Goal: Task Accomplishment & Management: Manage account settings

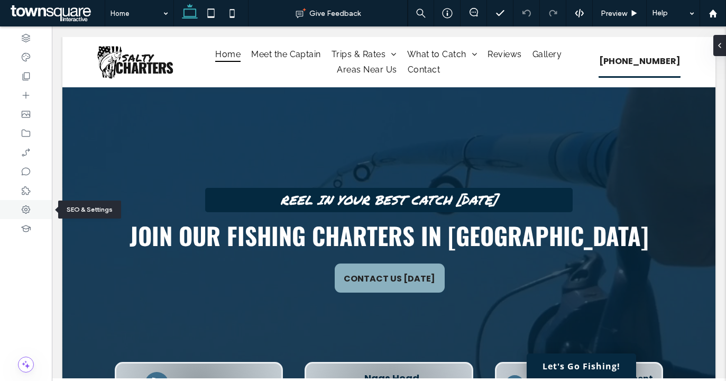
click at [26, 212] on icon at bounding box center [26, 209] width 11 height 11
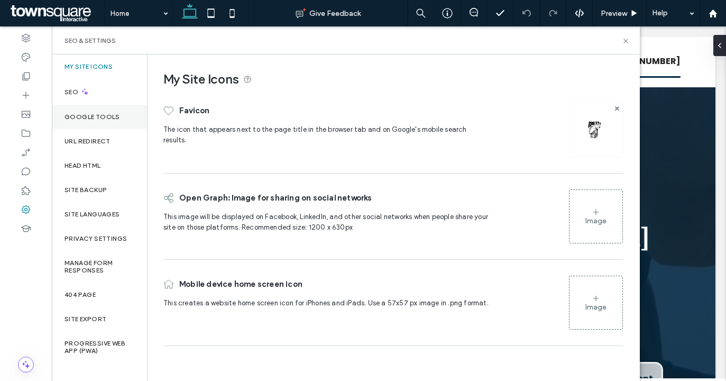
click at [104, 121] on div "Google Tools" at bounding box center [99, 117] width 95 height 24
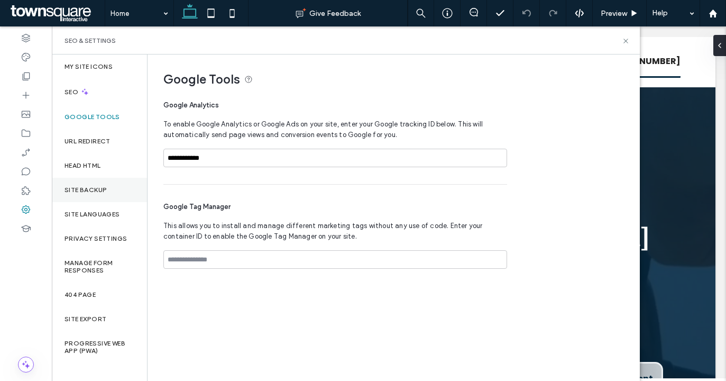
click at [101, 189] on label "Site Backup" at bounding box center [86, 189] width 42 height 7
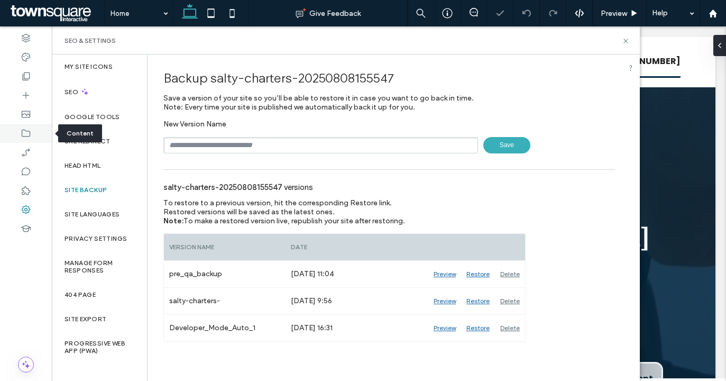
click at [28, 132] on icon at bounding box center [26, 133] width 11 height 11
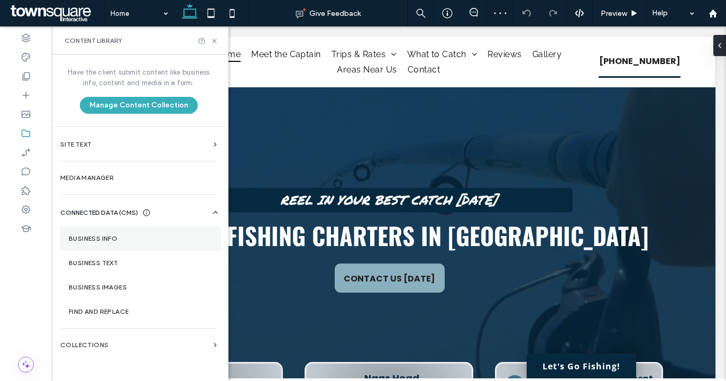
click at [132, 241] on label "Business Info" at bounding box center [141, 238] width 144 height 7
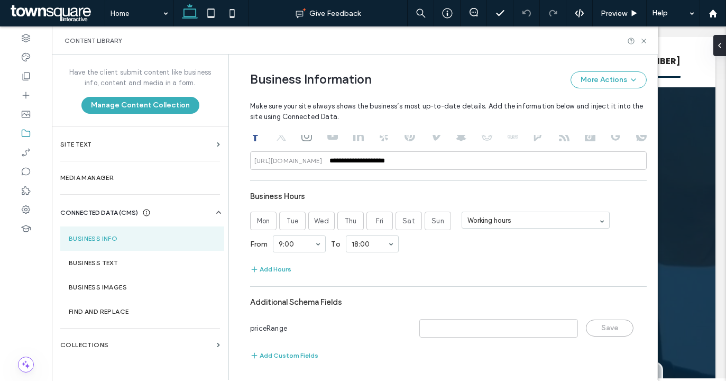
scroll to position [501, 0]
click at [130, 270] on section "Business Text" at bounding box center [142, 263] width 164 height 24
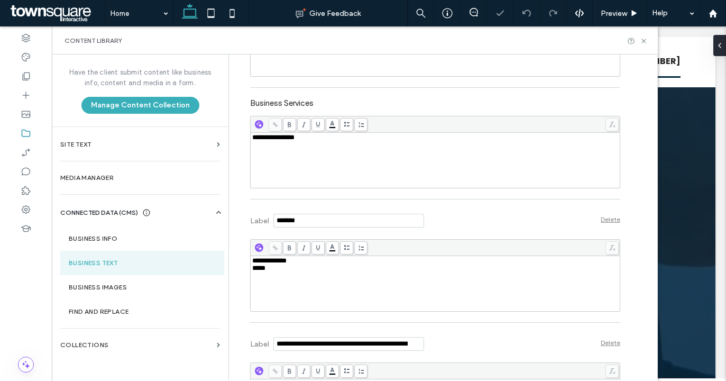
scroll to position [0, 0]
click at [288, 141] on span "**********" at bounding box center [273, 137] width 42 height 7
click at [289, 141] on span "**********" at bounding box center [273, 137] width 42 height 7
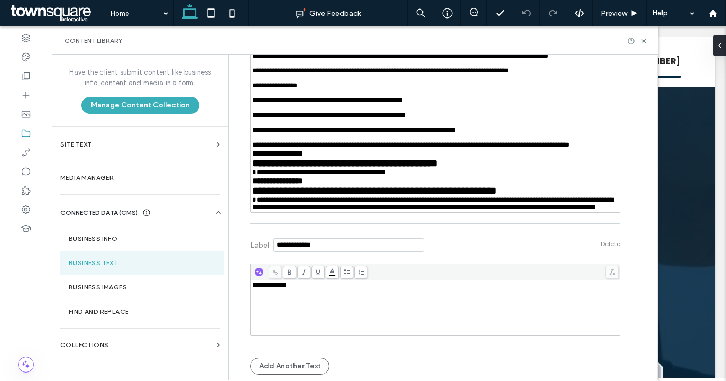
scroll to position [5401, 0]
click at [32, 76] on div at bounding box center [26, 76] width 52 height 19
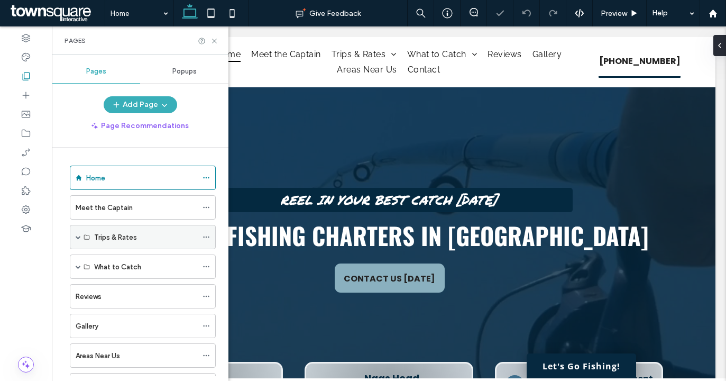
click at [79, 237] on span at bounding box center [78, 236] width 5 height 5
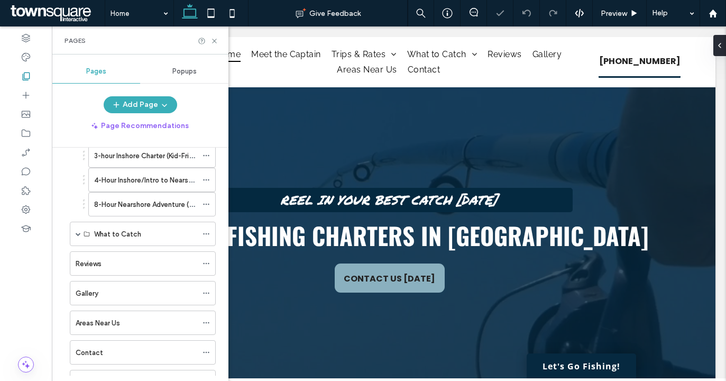
scroll to position [0, 0]
click at [75, 233] on div "What to Catch" at bounding box center [143, 234] width 146 height 24
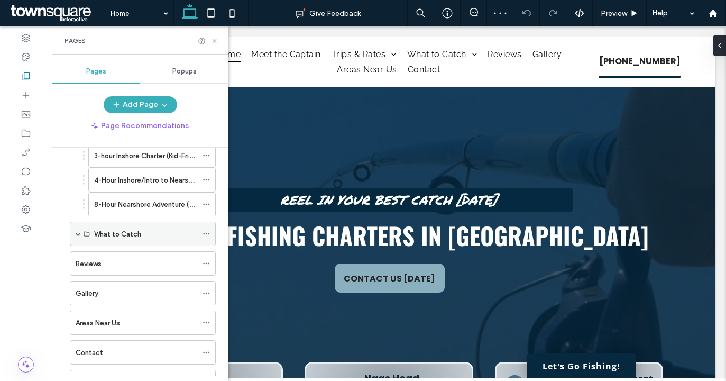
click at [77, 235] on span at bounding box center [78, 233] width 5 height 5
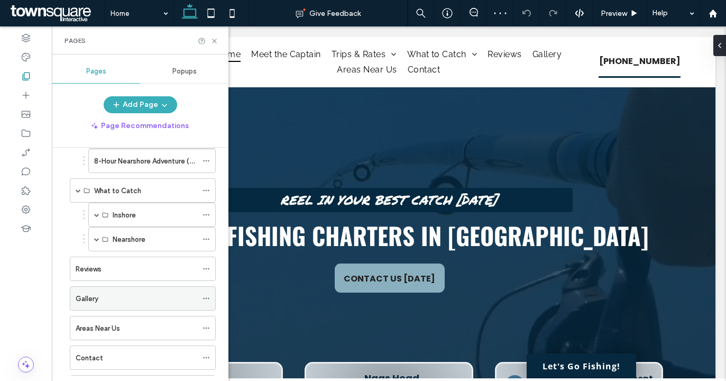
scroll to position [199, 0]
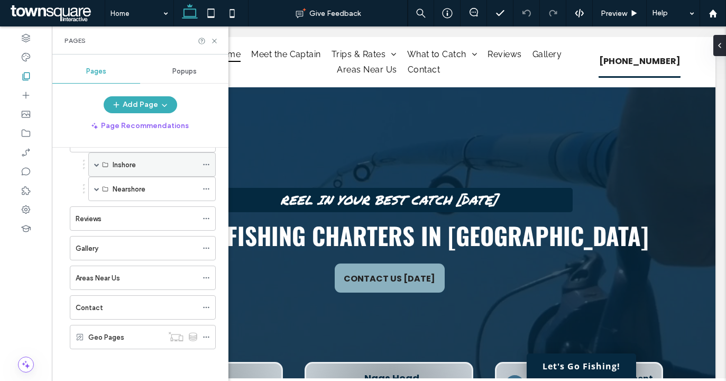
click at [98, 165] on span at bounding box center [96, 164] width 5 height 5
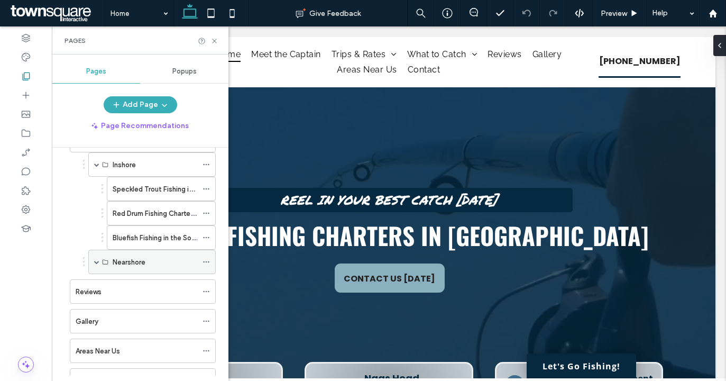
click at [96, 261] on span at bounding box center [96, 261] width 5 height 5
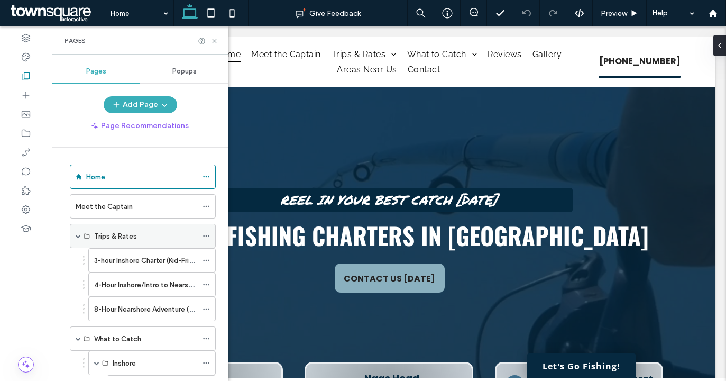
scroll to position [0, 0]
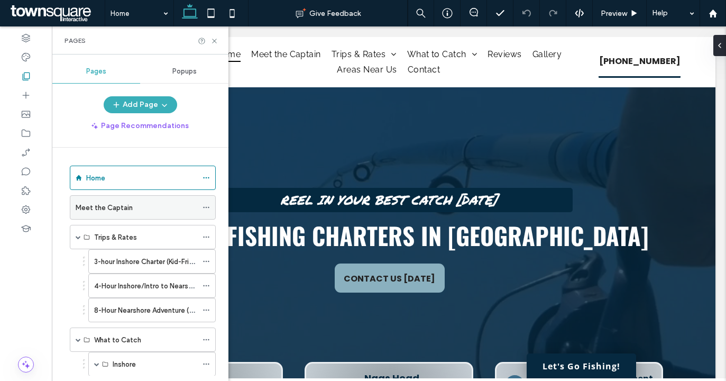
click at [206, 207] on use at bounding box center [206, 208] width 6 height 2
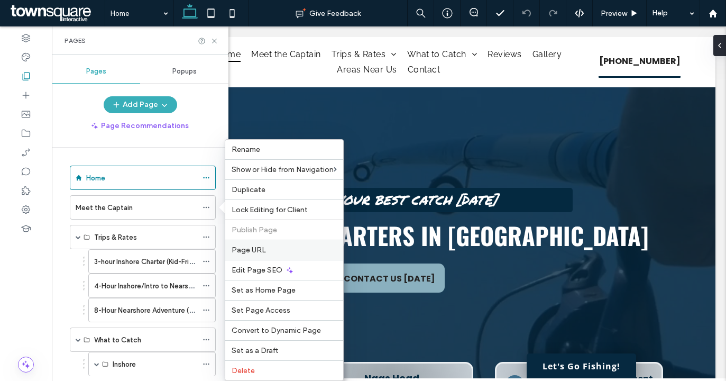
click at [263, 246] on span "Page URL" at bounding box center [249, 249] width 34 height 9
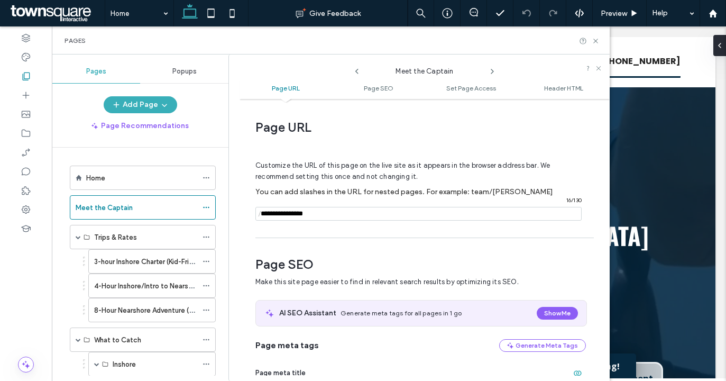
scroll to position [5, 0]
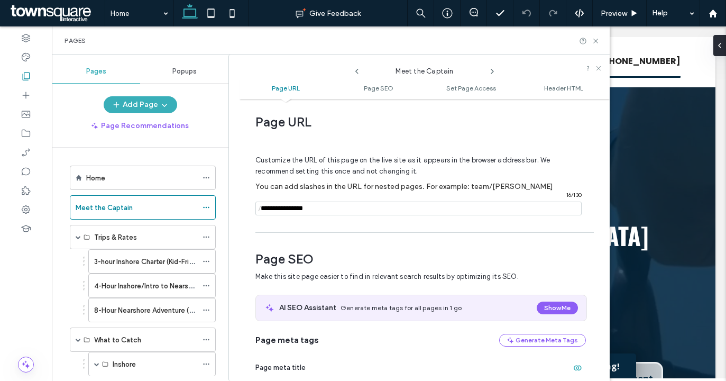
click at [491, 68] on icon at bounding box center [492, 71] width 8 height 8
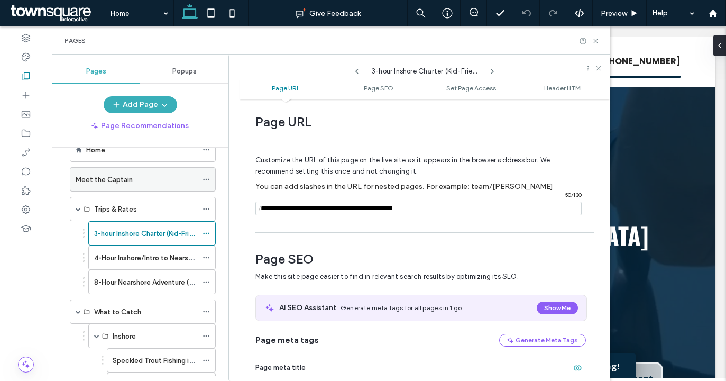
scroll to position [53, 0]
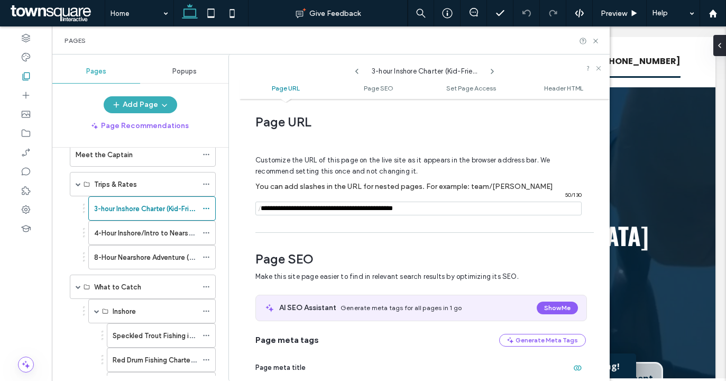
click at [494, 76] on div "3-hour Inshore Charter (Kid-Friendly & Beginner Trips)" at bounding box center [424, 69] width 370 height 18
click at [492, 75] on icon at bounding box center [492, 71] width 8 height 8
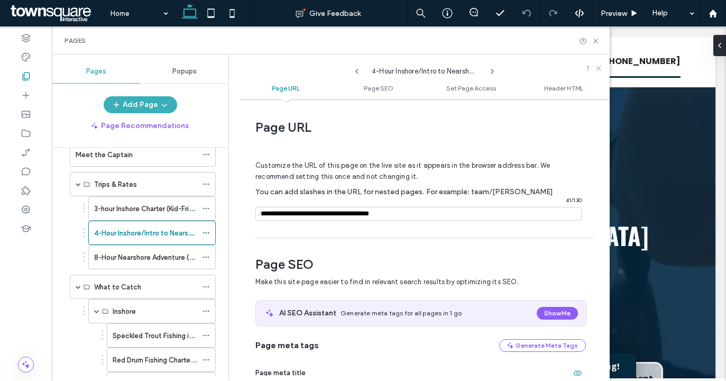
scroll to position [5, 0]
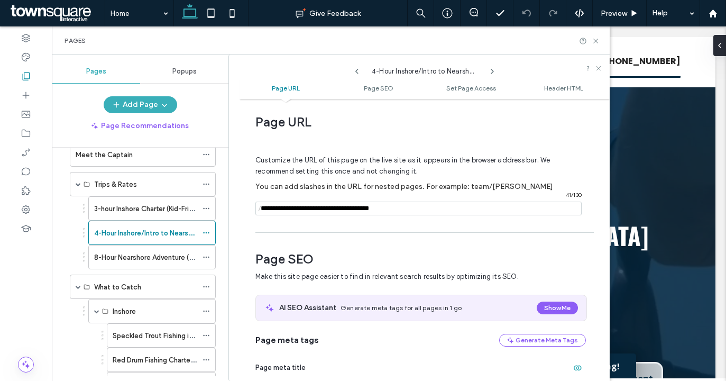
click at [492, 71] on icon at bounding box center [492, 71] width 8 height 8
click at [353, 69] on icon at bounding box center [357, 71] width 8 height 8
click at [492, 69] on icon at bounding box center [492, 71] width 8 height 8
click at [493, 70] on icon at bounding box center [492, 71] width 8 height 8
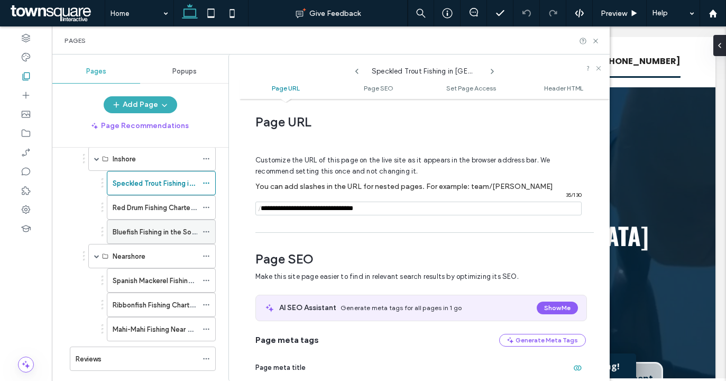
scroll to position [211, 0]
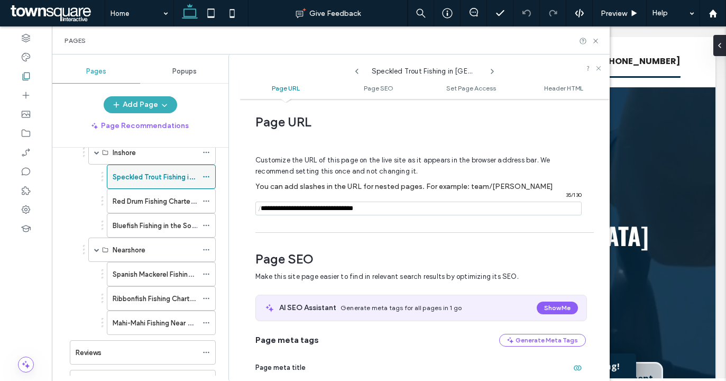
click at [207, 174] on icon at bounding box center [205, 176] width 7 height 7
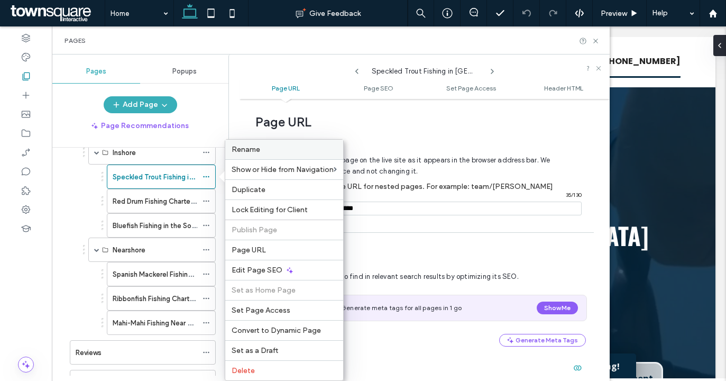
click at [269, 151] on label "Rename" at bounding box center [284, 149] width 105 height 9
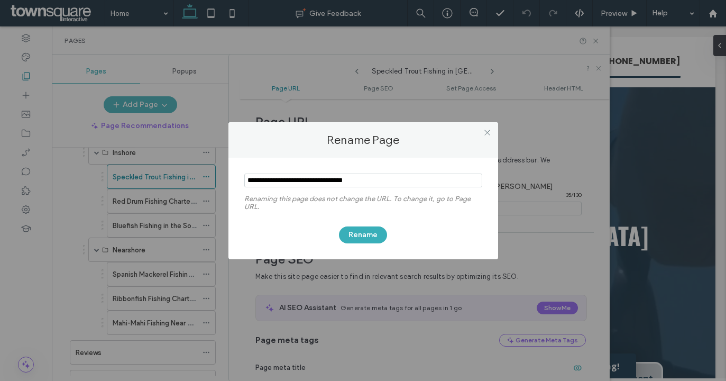
drag, startPoint x: 377, startPoint y: 178, endPoint x: 329, endPoint y: 179, distance: 48.7
click at [329, 179] on input "notEmpty" at bounding box center [363, 180] width 238 height 14
paste input "**********"
type input "**********"
click at [372, 226] on button "Rename" at bounding box center [363, 234] width 48 height 17
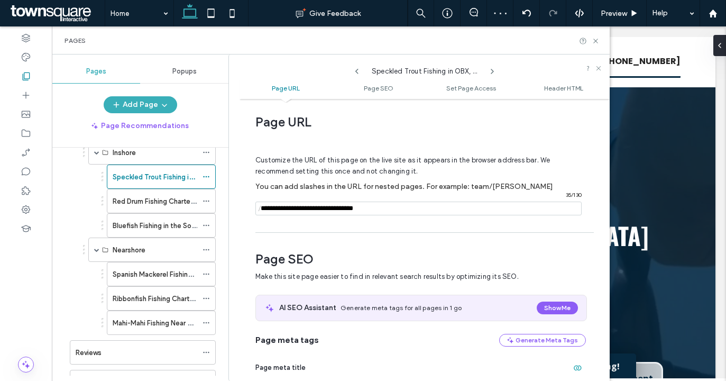
drag, startPoint x: 393, startPoint y: 206, endPoint x: 348, endPoint y: 208, distance: 45.0
click at [348, 208] on input "notEmpty" at bounding box center [418, 208] width 326 height 14
type input "**********"
click at [390, 155] on span "Customize the URL of this page on the live site as it appears in the browser ad…" at bounding box center [402, 166] width 294 height 36
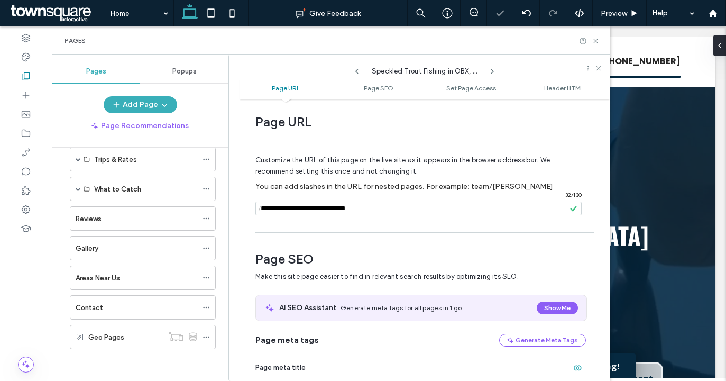
scroll to position [78, 0]
click at [494, 72] on icon at bounding box center [492, 71] width 8 height 8
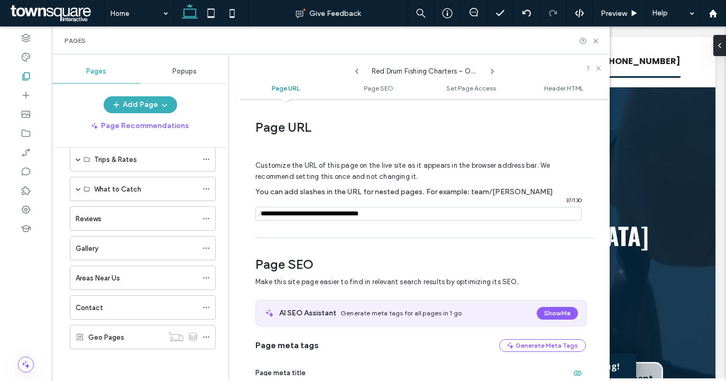
scroll to position [5, 0]
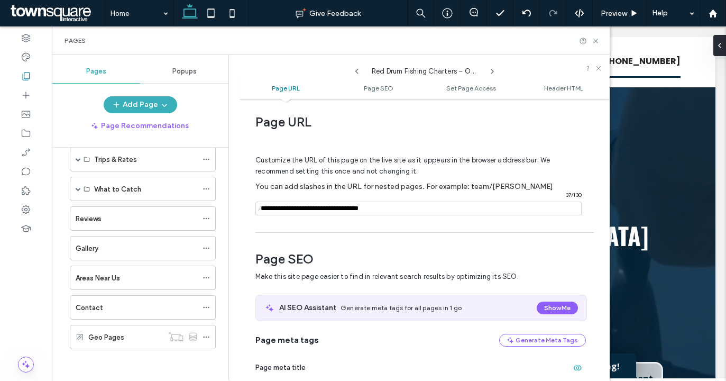
click at [495, 72] on icon at bounding box center [492, 71] width 8 height 8
click at [76, 190] on span at bounding box center [78, 188] width 5 height 5
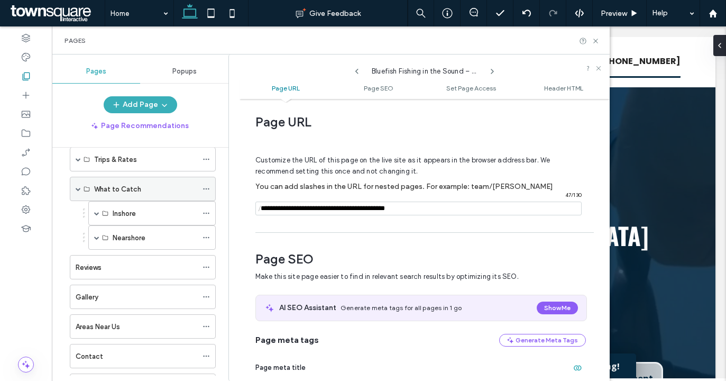
scroll to position [126, 0]
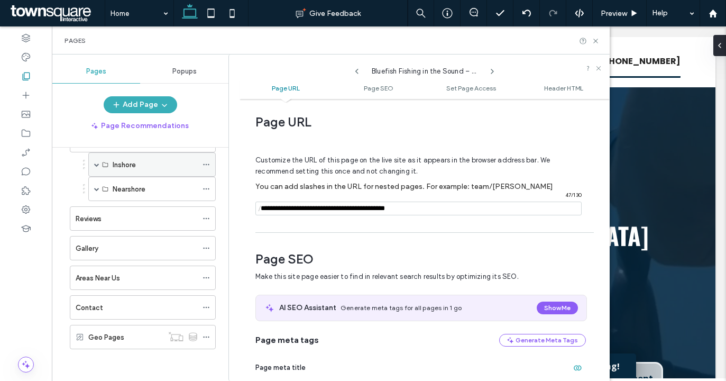
click at [97, 168] on span at bounding box center [96, 164] width 5 height 23
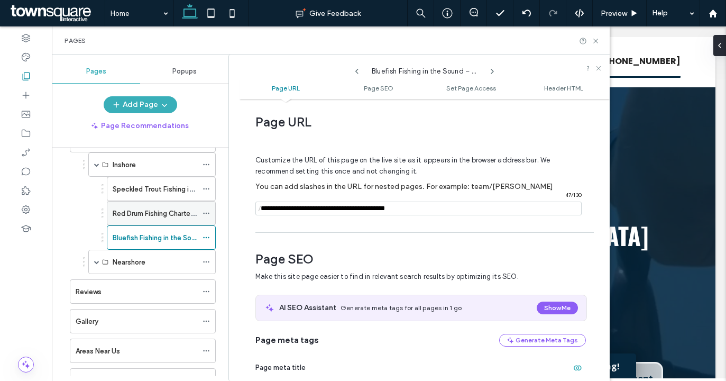
scroll to position [139, 0]
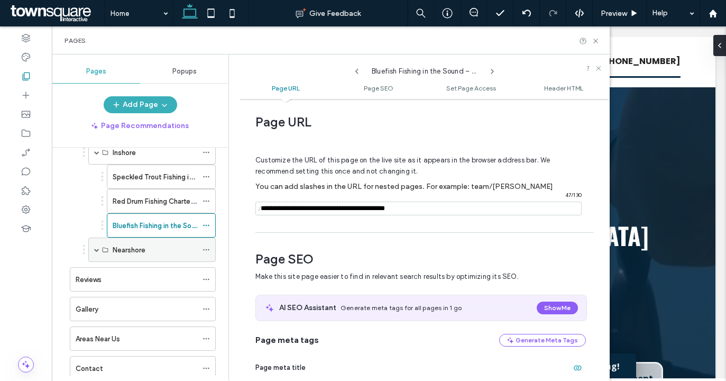
click at [97, 249] on span at bounding box center [96, 249] width 5 height 5
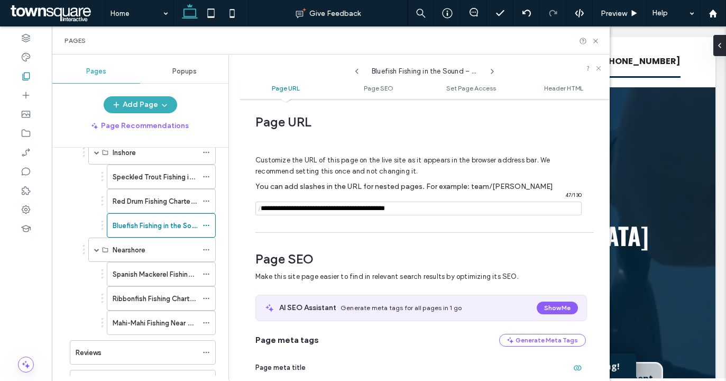
click at [499, 71] on div "Bluefish Fishing in the Sound – OBX Inshore Trips" at bounding box center [424, 69] width 370 height 18
click at [487, 71] on div "Bluefish Fishing in the Sound – OBX Inshore Trips" at bounding box center [424, 69] width 127 height 16
click at [492, 71] on icon at bounding box center [492, 71] width 8 height 8
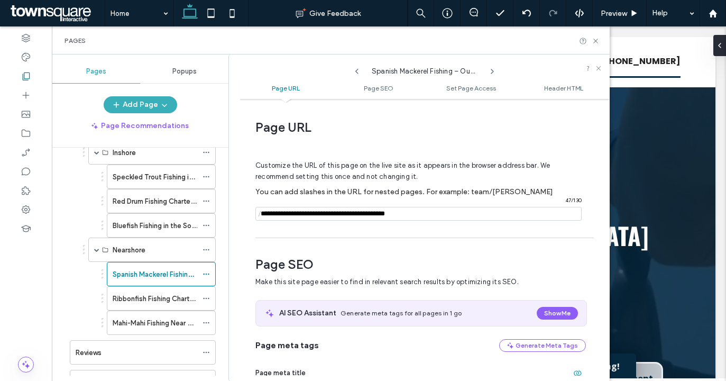
scroll to position [5, 0]
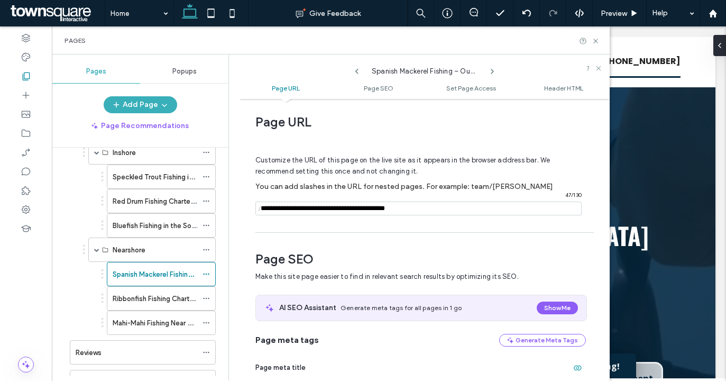
click at [492, 71] on icon at bounding box center [492, 71] width 8 height 8
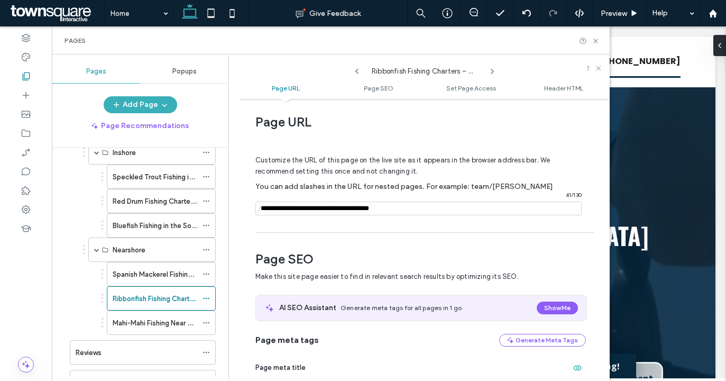
click at [492, 71] on icon at bounding box center [492, 71] width 8 height 8
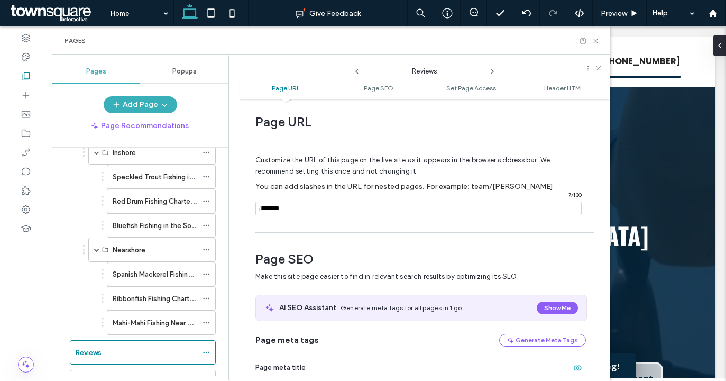
click at [492, 71] on icon at bounding box center [492, 71] width 8 height 8
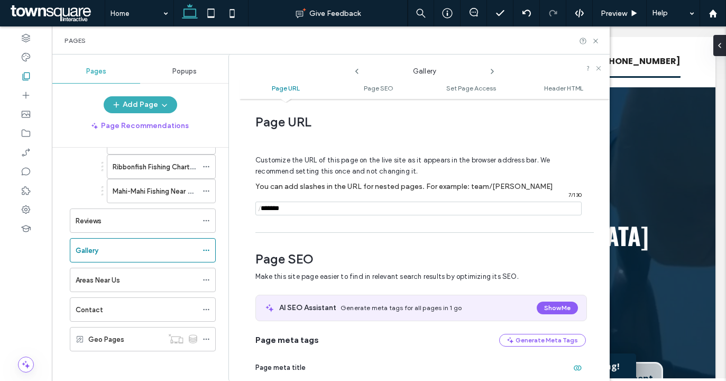
scroll to position [272, 0]
click at [488, 71] on icon at bounding box center [492, 71] width 8 height 8
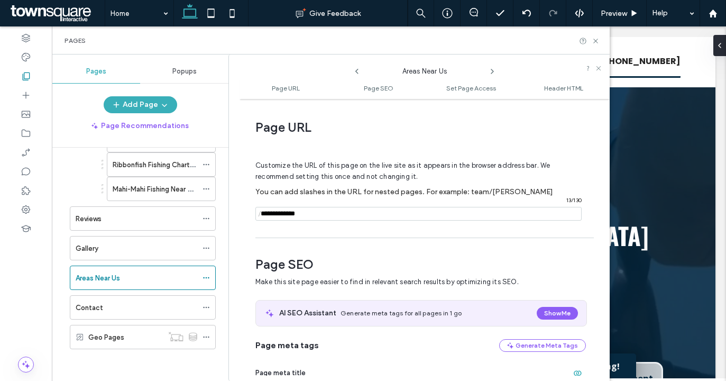
scroll to position [5, 0]
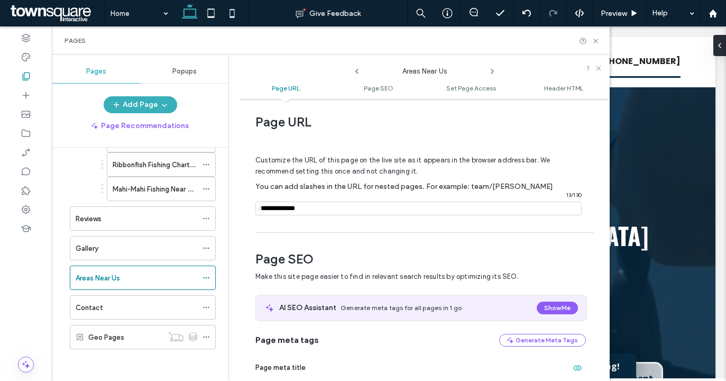
click at [490, 71] on icon at bounding box center [492, 71] width 8 height 8
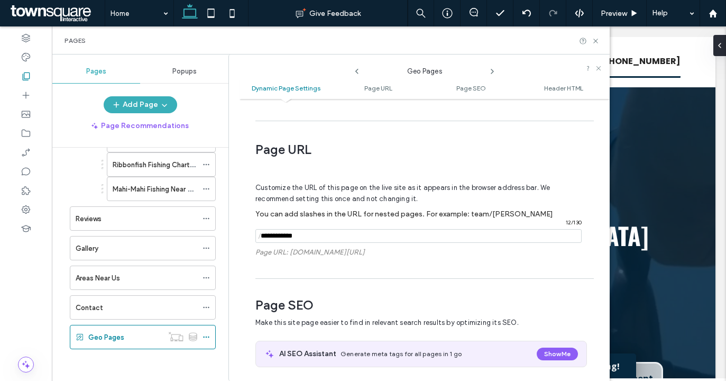
scroll to position [191, 0]
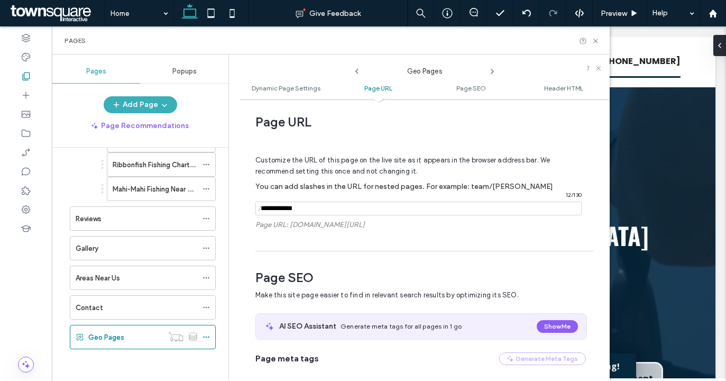
click at [356, 74] on icon at bounding box center [357, 71] width 8 height 8
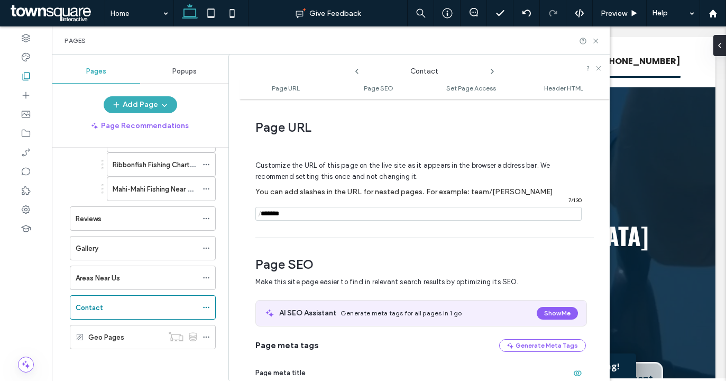
scroll to position [5, 0]
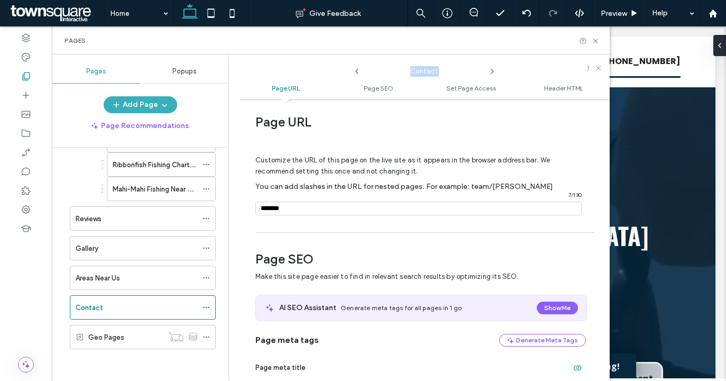
click at [356, 73] on icon at bounding box center [357, 71] width 8 height 8
click at [115, 311] on div "Contact" at bounding box center [137, 307] width 122 height 11
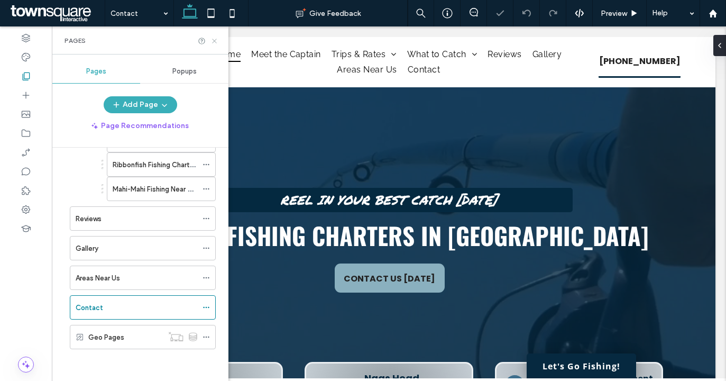
click at [214, 41] on icon at bounding box center [214, 41] width 8 height 8
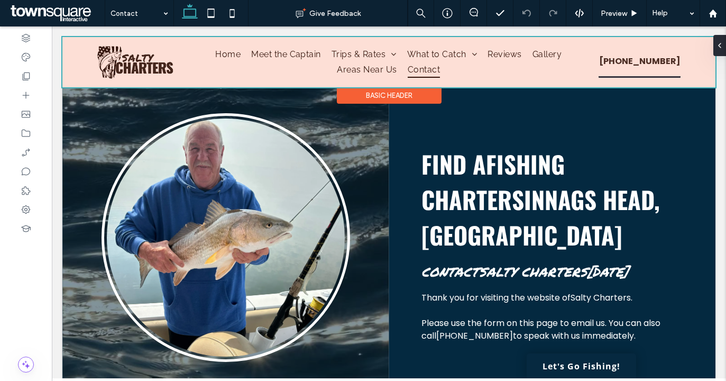
click at [127, 60] on div at bounding box center [388, 62] width 653 height 50
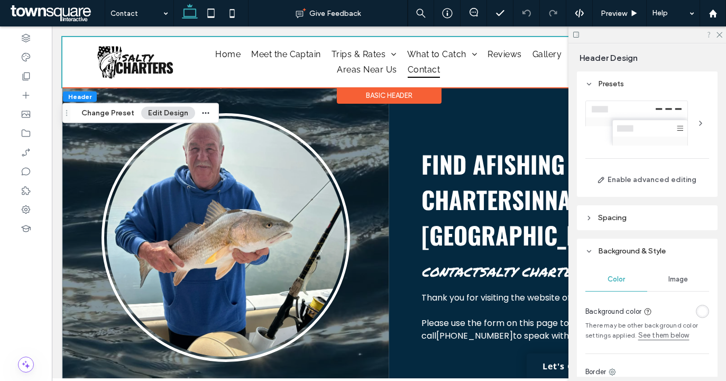
click at [718, 33] on use at bounding box center [719, 35] width 6 height 6
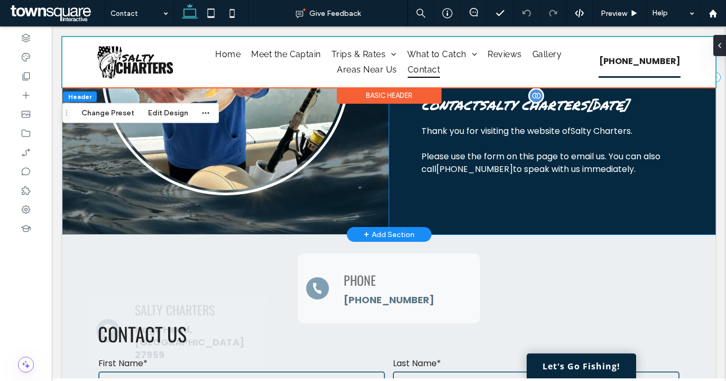
scroll to position [53, 0]
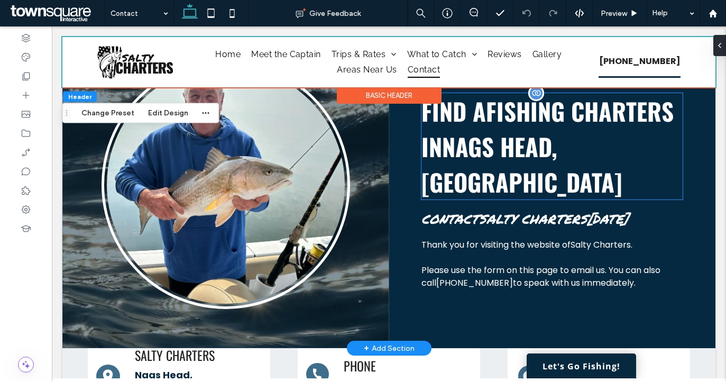
click at [475, 126] on span "Find a Fishing Charters in [GEOGRAPHIC_DATA], [GEOGRAPHIC_DATA]" at bounding box center [547, 146] width 252 height 106
click at [475, 124] on span "Find a Fishing Charters in [GEOGRAPHIC_DATA], [GEOGRAPHIC_DATA]" at bounding box center [547, 146] width 252 height 106
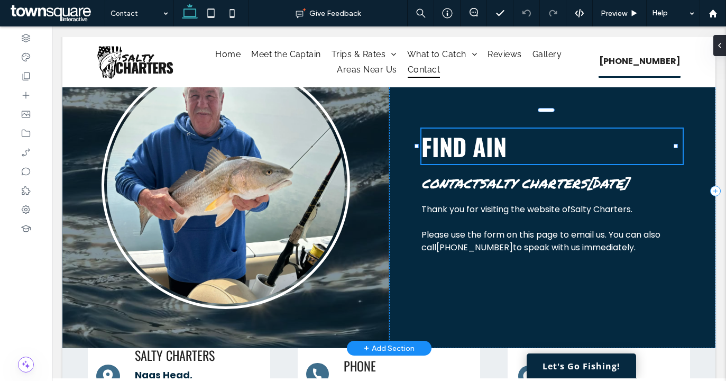
click at [475, 127] on div "Find a in Contact Salty Charters [DATE] Thank you for visiting the website of S…" at bounding box center [388, 191] width 653 height 314
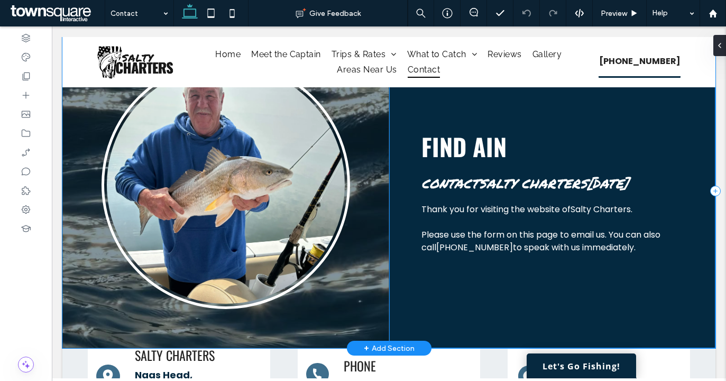
click at [475, 127] on div "Find a in Contact Salty Charters [DATE] Thank you for visiting the website of S…" at bounding box center [552, 191] width 327 height 314
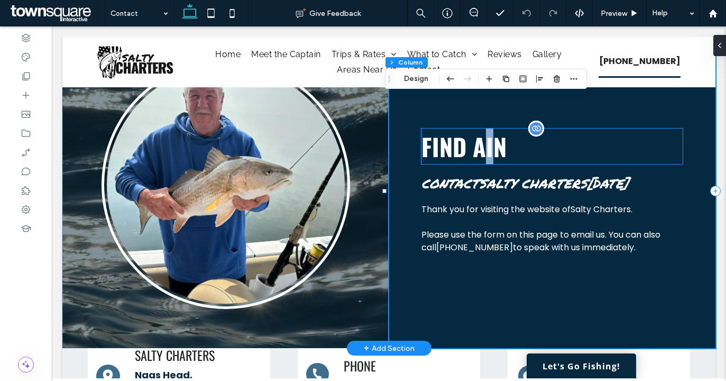
click at [475, 146] on span "Find a in" at bounding box center [463, 145] width 85 height 35
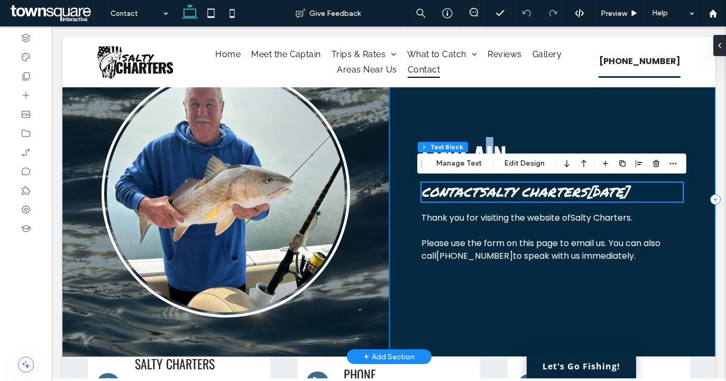
scroll to position [44, 0]
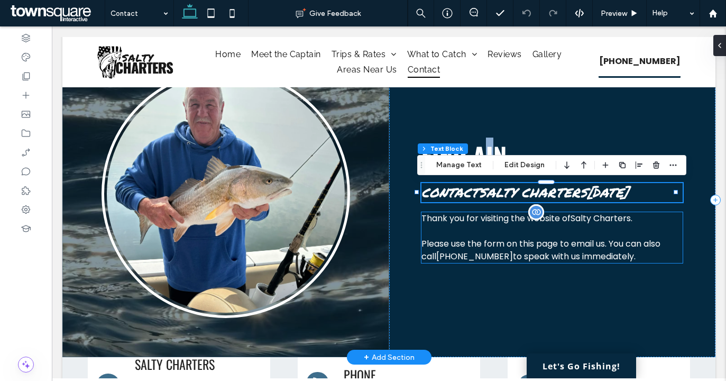
click at [571, 249] on span "Please use the form on this page to email us. You can also call [PHONE_NUMBER] …" at bounding box center [540, 249] width 239 height 25
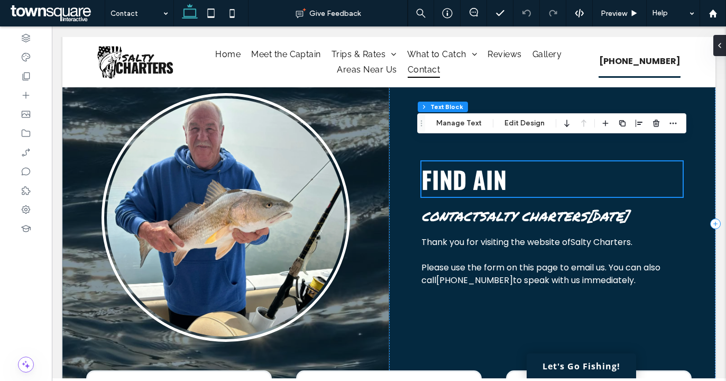
click at [553, 157] on div "Find a in Contact Salty Charters [DATE] Thank you for visiting the website of S…" at bounding box center [552, 224] width 327 height 314
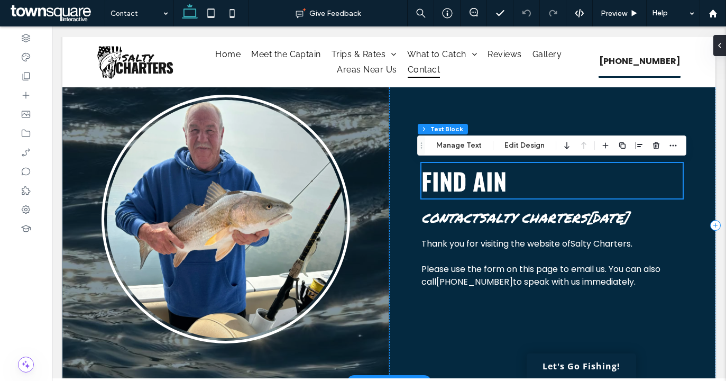
scroll to position [17, 0]
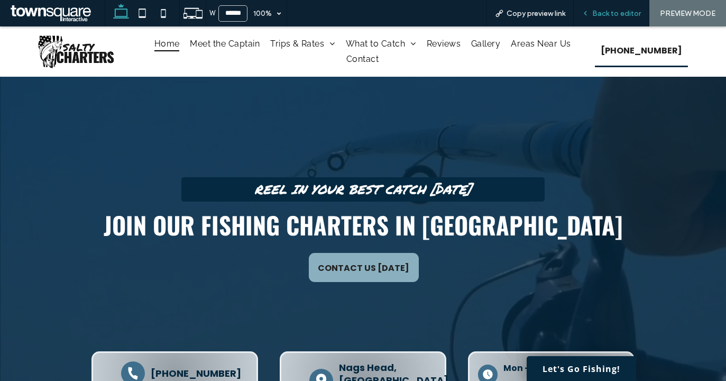
click at [615, 15] on span "Back to editor" at bounding box center [616, 13] width 49 height 9
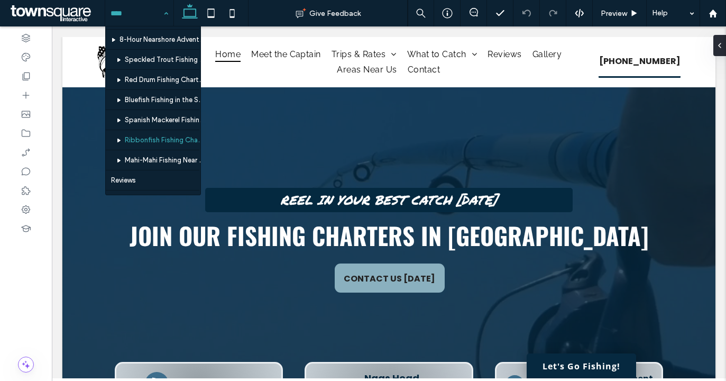
scroll to position [152, 0]
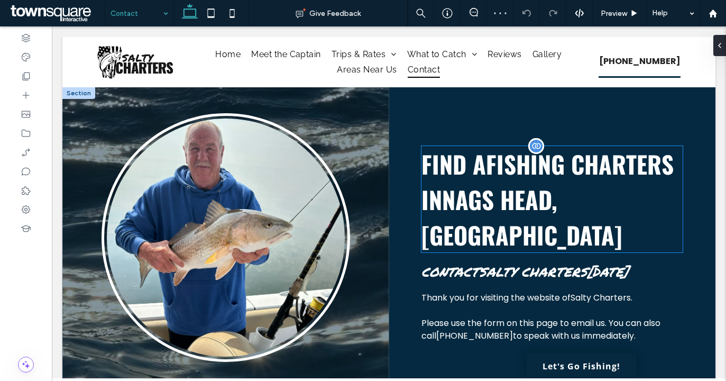
click at [441, 184] on span "Find a Fishing Charters in [GEOGRAPHIC_DATA], [GEOGRAPHIC_DATA]" at bounding box center [547, 199] width 252 height 106
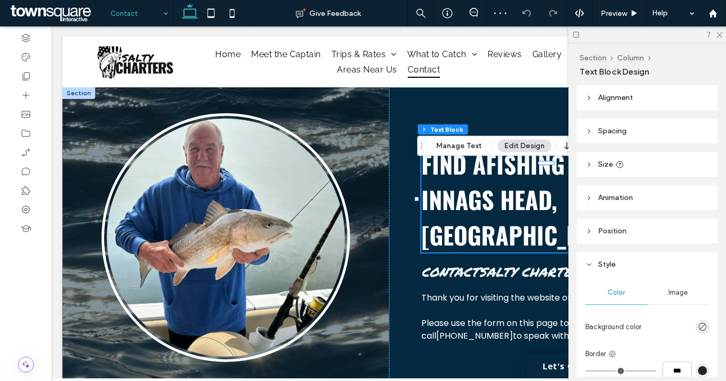
click at [441, 184] on span "Find a Fishing Charters in [GEOGRAPHIC_DATA], [GEOGRAPHIC_DATA]" at bounding box center [547, 199] width 252 height 106
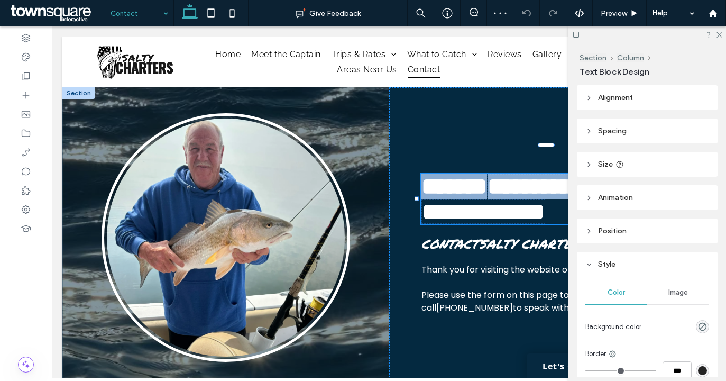
type input "******"
type input "**"
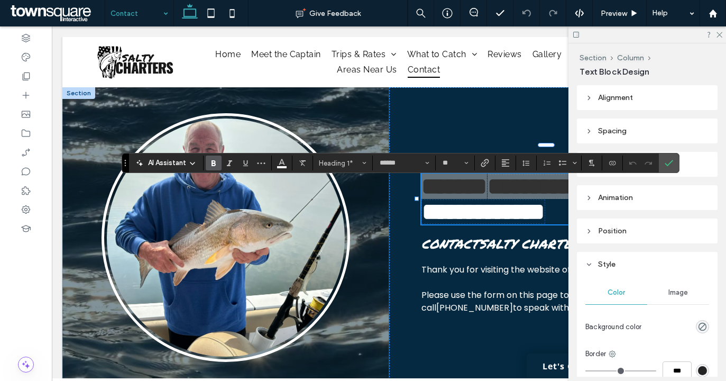
click at [717, 33] on use at bounding box center [719, 35] width 6 height 6
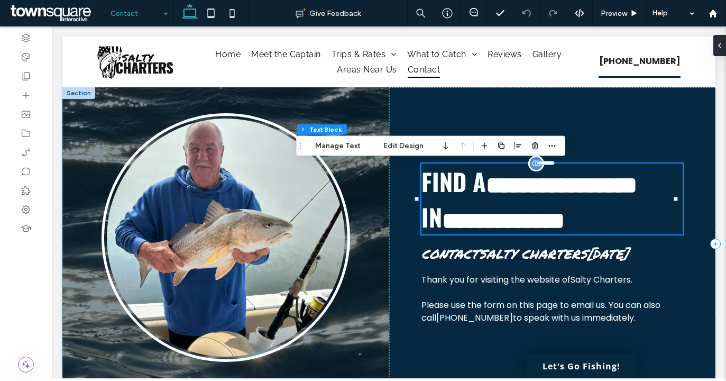
click at [449, 174] on span "**********" at bounding box center [529, 198] width 216 height 71
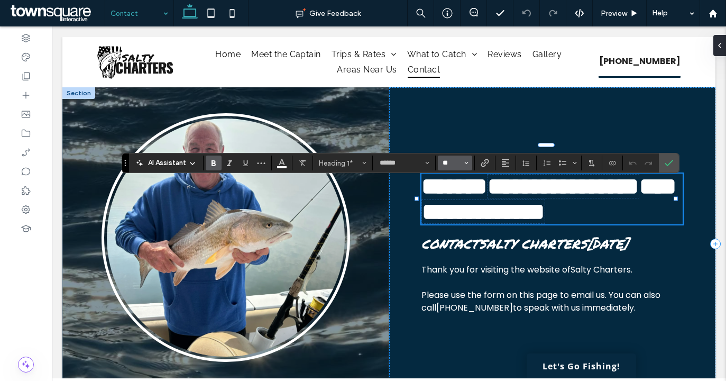
click at [456, 164] on input "**" at bounding box center [451, 163] width 21 height 8
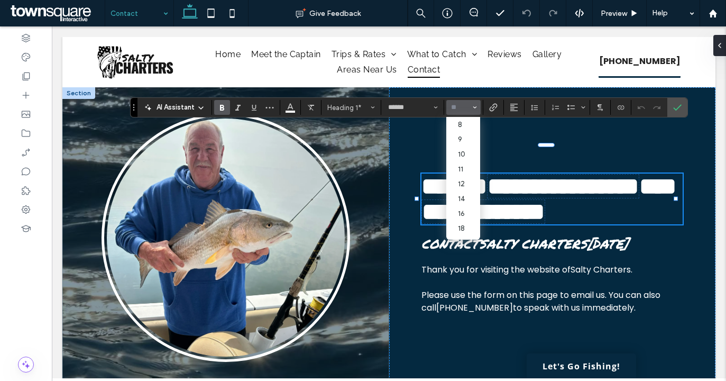
drag, startPoint x: 127, startPoint y: 150, endPoint x: 145, endPoint y: 73, distance: 78.9
click at [134, 104] on icon "Drag" at bounding box center [134, 107] width 2 height 6
type input "**"
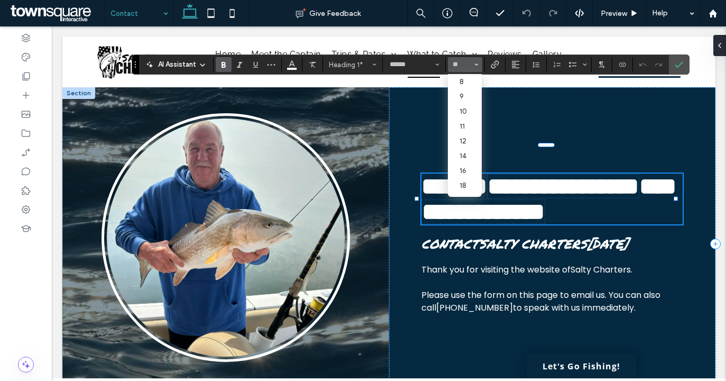
click at [507, 198] on span "**********" at bounding box center [562, 185] width 151 height 23
click at [433, 174] on span "**********" at bounding box center [548, 199] width 255 height 50
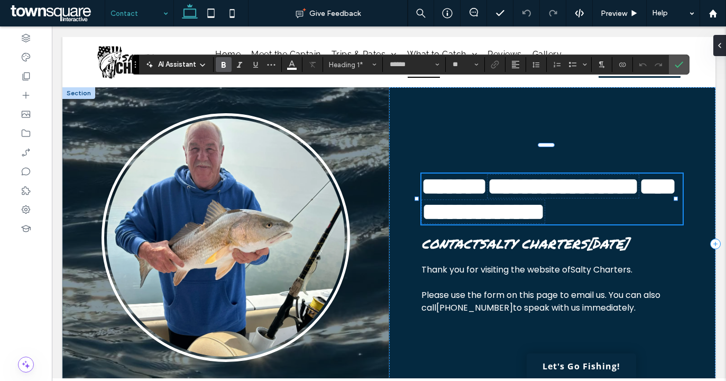
click at [446, 174] on span "**********" at bounding box center [548, 199] width 255 height 50
click at [678, 318] on div "**********" at bounding box center [552, 244] width 327 height 314
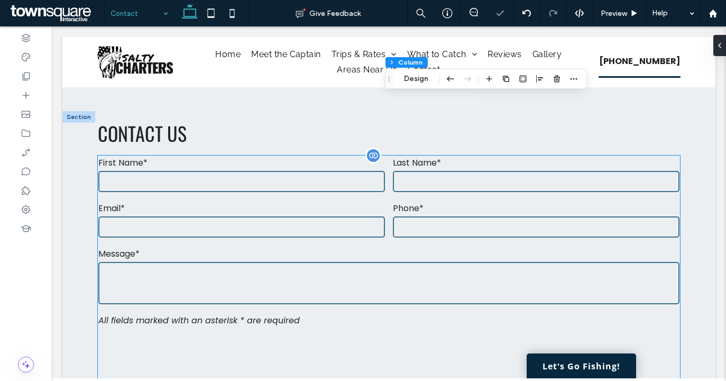
scroll to position [370, 0]
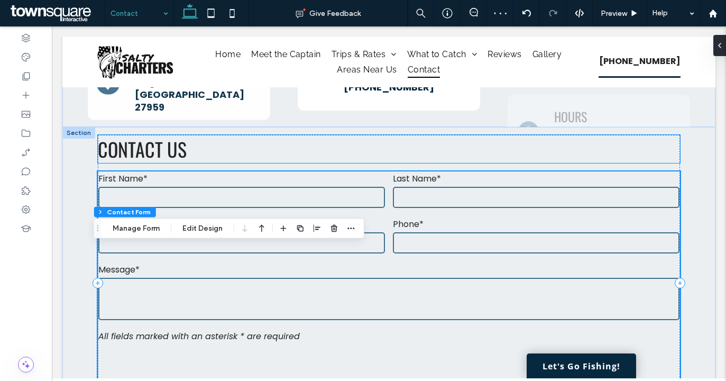
type input "*"
type input "***"
type input "*"
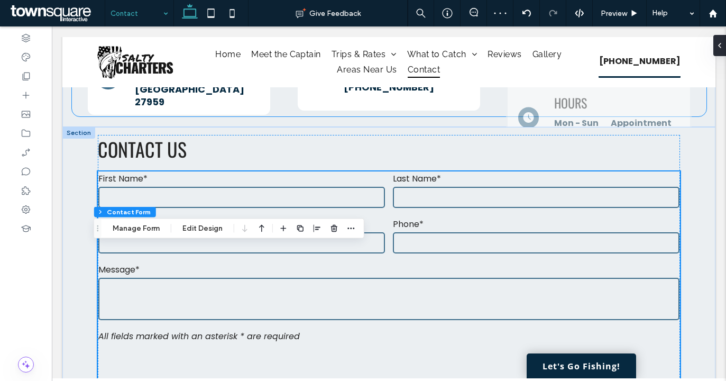
scroll to position [211, 0]
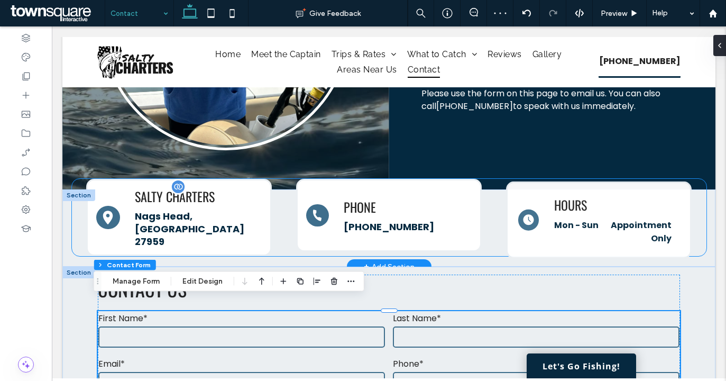
click at [191, 196] on span "Salty Charters" at bounding box center [175, 196] width 80 height 19
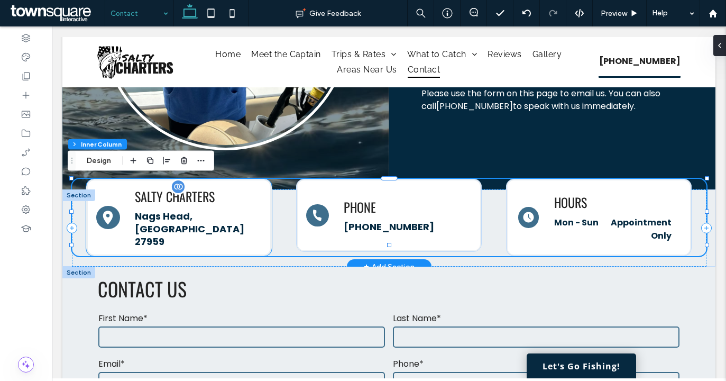
click at [190, 192] on span "Salty Charters" at bounding box center [175, 196] width 80 height 19
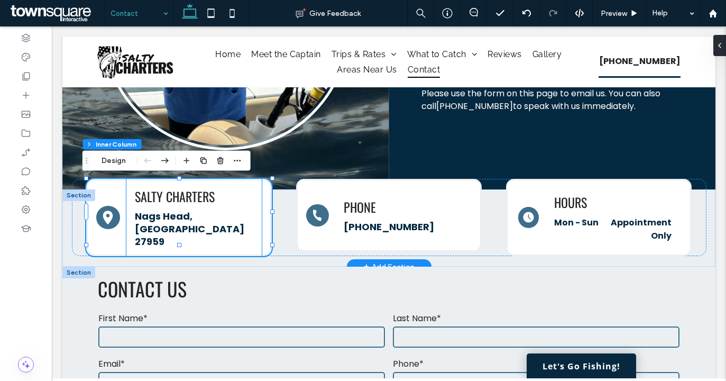
click at [206, 215] on p "Nags Head, [GEOGRAPHIC_DATA]" at bounding box center [194, 222] width 118 height 25
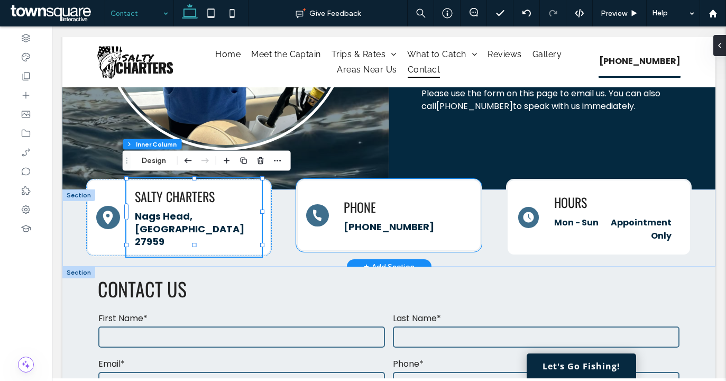
click at [393, 205] on h3 "PHONE" at bounding box center [403, 206] width 119 height 19
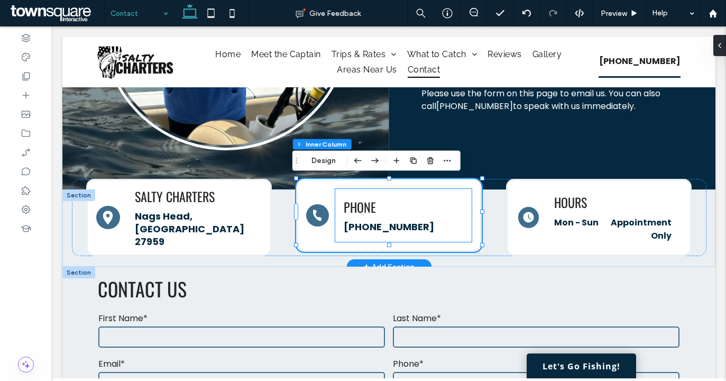
click at [392, 220] on div "[PHONE_NUMBER]" at bounding box center [403, 226] width 119 height 13
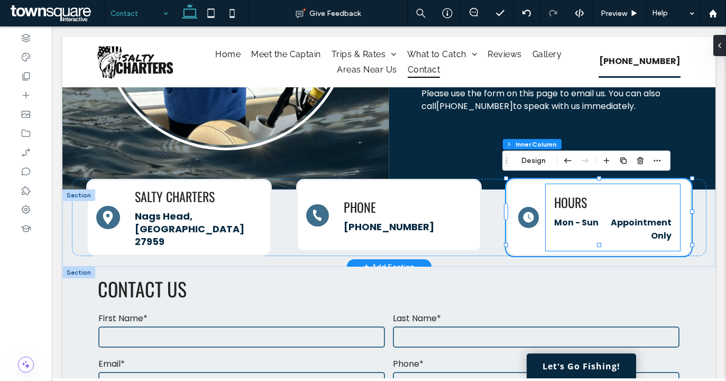
click at [630, 216] on dd "Appointment Only" at bounding box center [636, 229] width 69 height 26
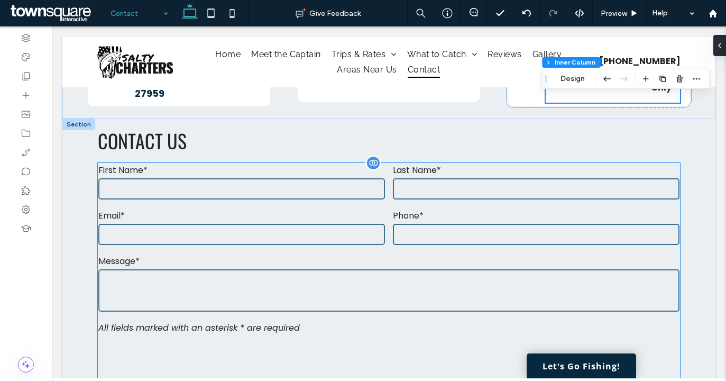
scroll to position [370, 0]
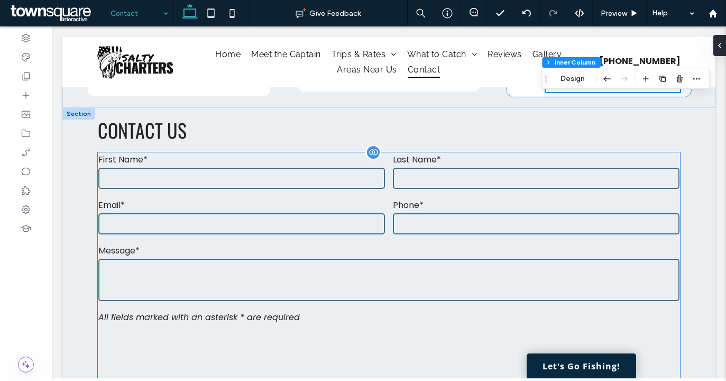
click at [333, 170] on input "text" at bounding box center [241, 178] width 287 height 21
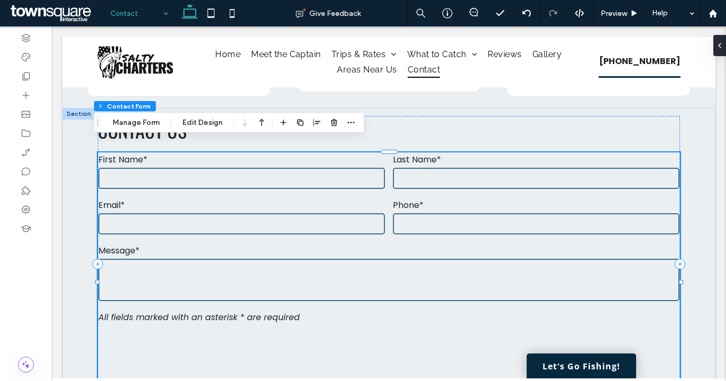
type input "*"
type input "***"
type input "*"
click at [143, 119] on button "Manage Form" at bounding box center [136, 122] width 61 height 13
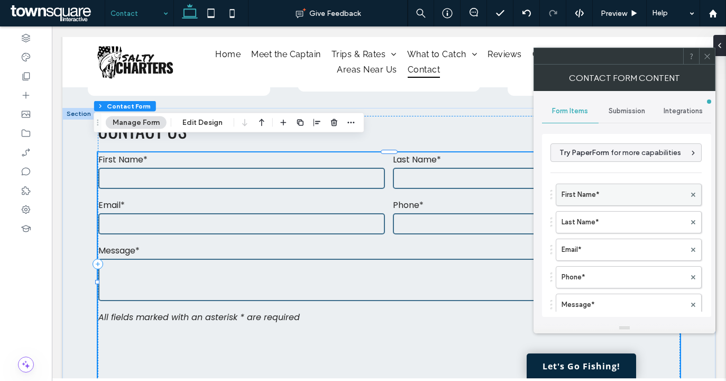
click at [631, 204] on label "First Name*" at bounding box center [623, 194] width 124 height 21
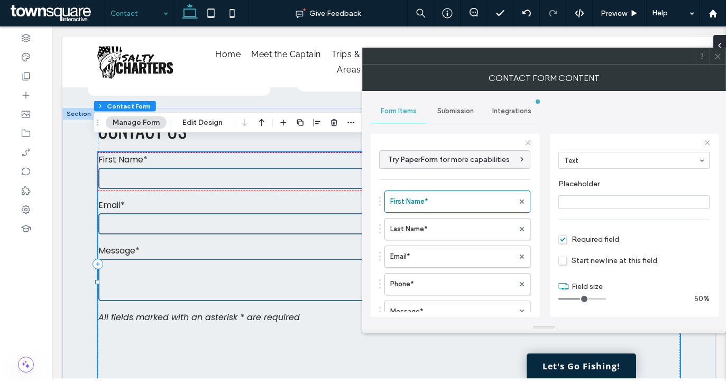
scroll to position [74, 0]
click at [467, 224] on label "Last Name*" at bounding box center [452, 228] width 124 height 21
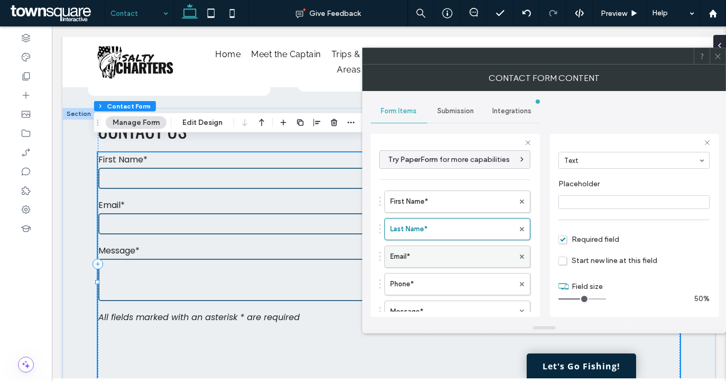
click at [450, 261] on label "Email*" at bounding box center [452, 256] width 124 height 21
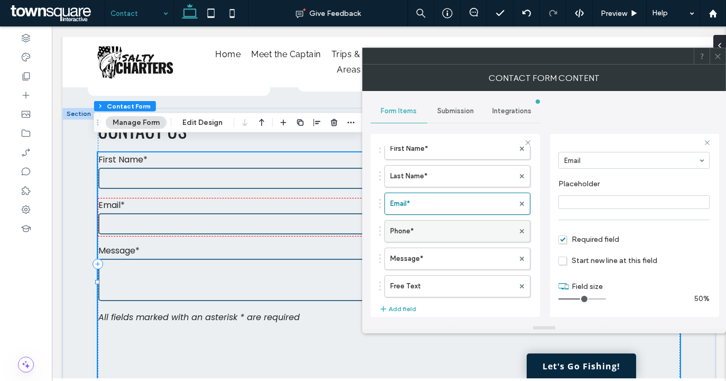
click at [447, 230] on label "Phone*" at bounding box center [452, 230] width 124 height 21
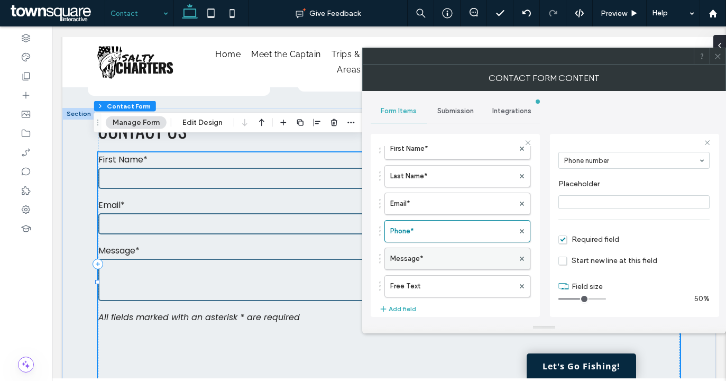
click at [449, 256] on label "Message*" at bounding box center [452, 258] width 124 height 21
type input "**"
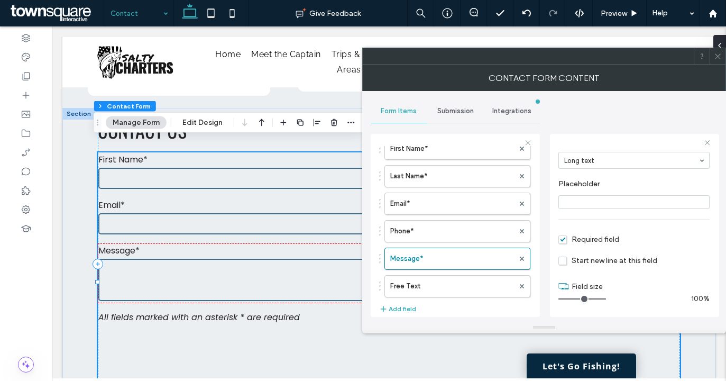
click at [453, 104] on div "Submission" at bounding box center [455, 110] width 57 height 23
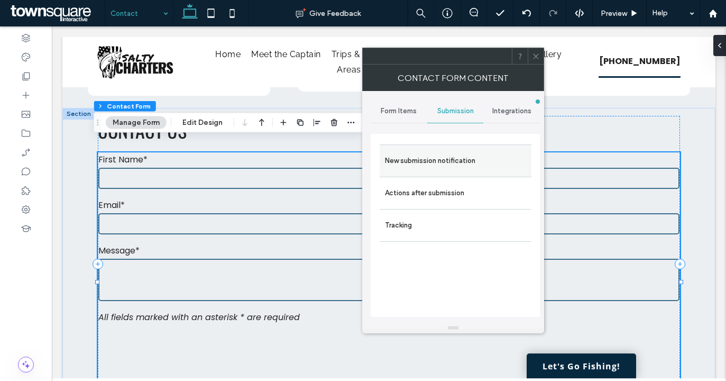
click at [442, 148] on div "New submission notification" at bounding box center [456, 160] width 152 height 32
click at [453, 168] on label "New submission notification" at bounding box center [455, 160] width 141 height 21
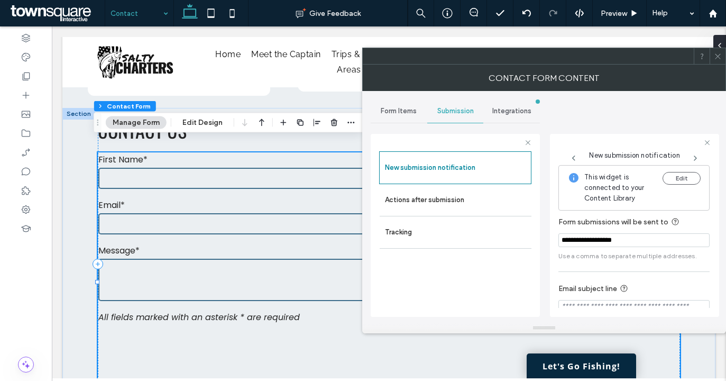
scroll to position [56, 0]
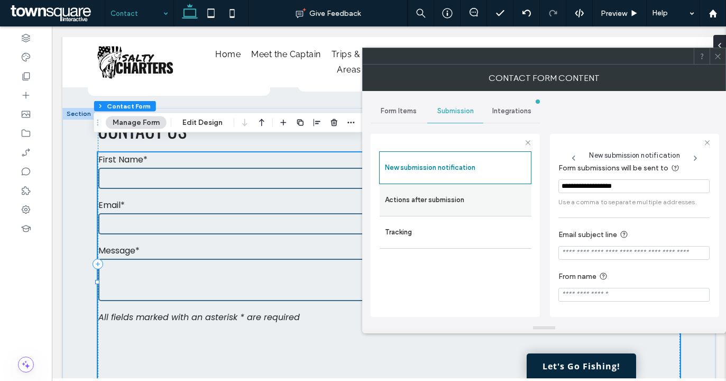
click at [442, 195] on label "Actions after submission" at bounding box center [455, 199] width 141 height 21
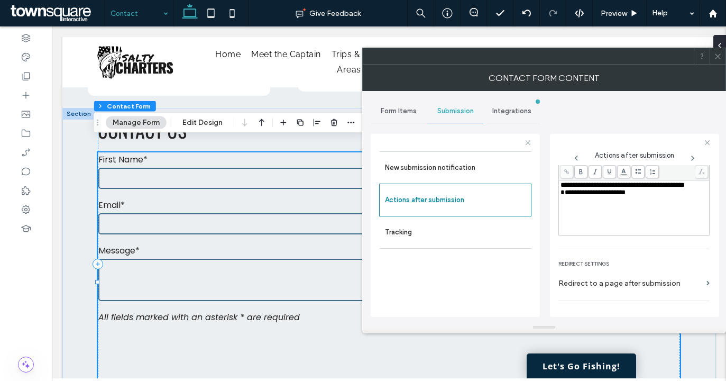
scroll to position [183, 0]
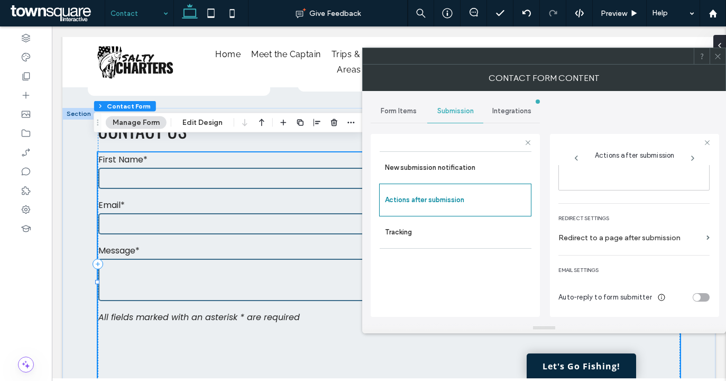
click at [722, 62] on div at bounding box center [718, 56] width 16 height 16
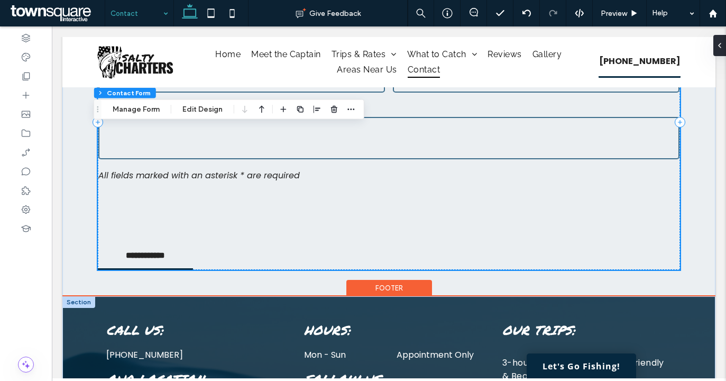
scroll to position [675, 0]
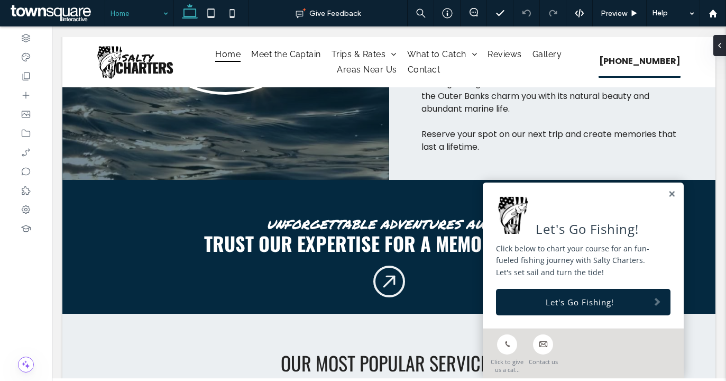
scroll to position [740, 0]
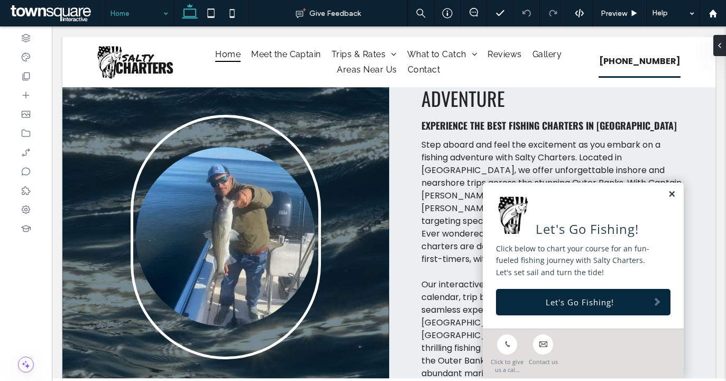
click at [668, 191] on link at bounding box center [672, 194] width 8 height 9
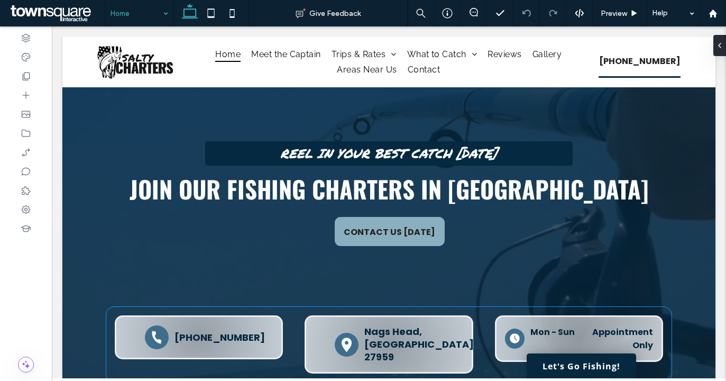
scroll to position [0, 0]
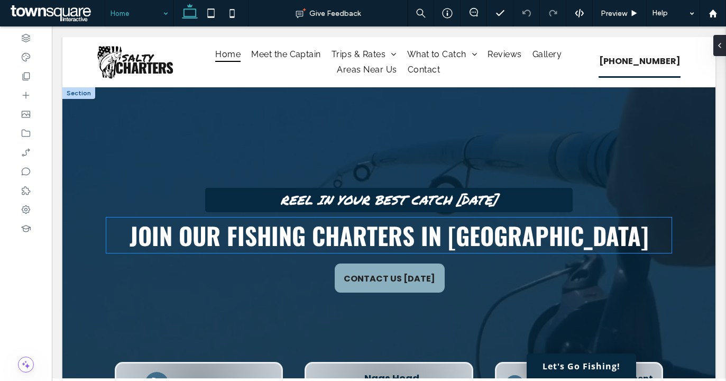
click at [564, 241] on span "Join our fishing charters in [GEOGRAPHIC_DATA]" at bounding box center [389, 234] width 519 height 35
click at [564, 241] on div "Join our fishing charters in [GEOGRAPHIC_DATA]" at bounding box center [388, 234] width 565 height 35
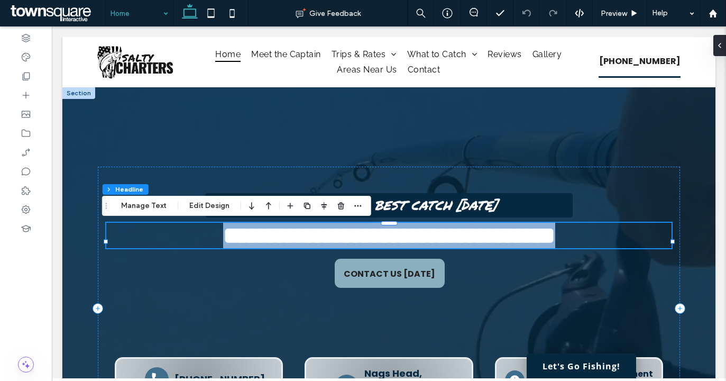
click at [555, 240] on span "**********" at bounding box center [389, 235] width 332 height 23
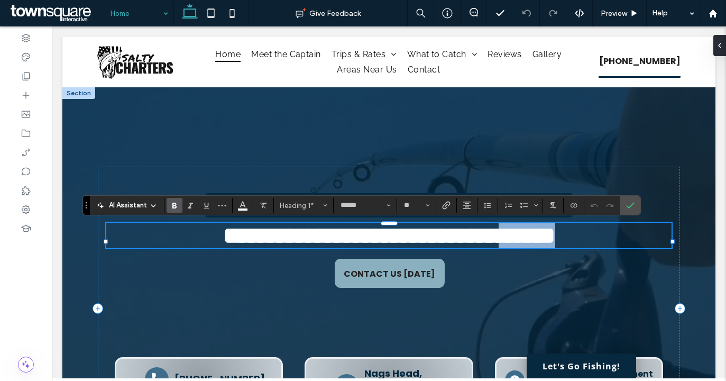
drag, startPoint x: 586, startPoint y: 241, endPoint x: 503, endPoint y: 242, distance: 82.5
click at [503, 242] on h1 "**********" at bounding box center [388, 235] width 565 height 25
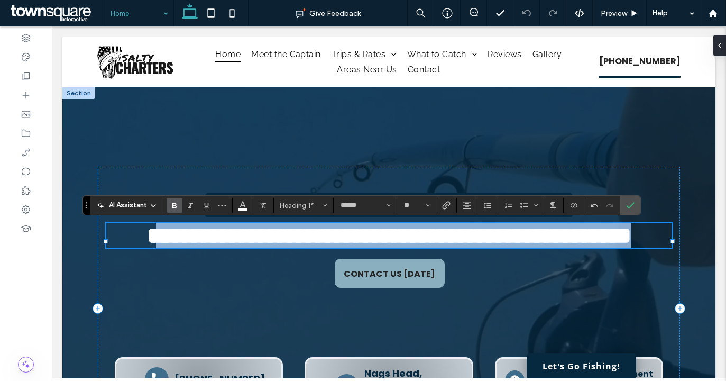
drag, startPoint x: 471, startPoint y: 263, endPoint x: 141, endPoint y: 225, distance: 332.1
click at [141, 225] on h1 "**********" at bounding box center [388, 235] width 565 height 25
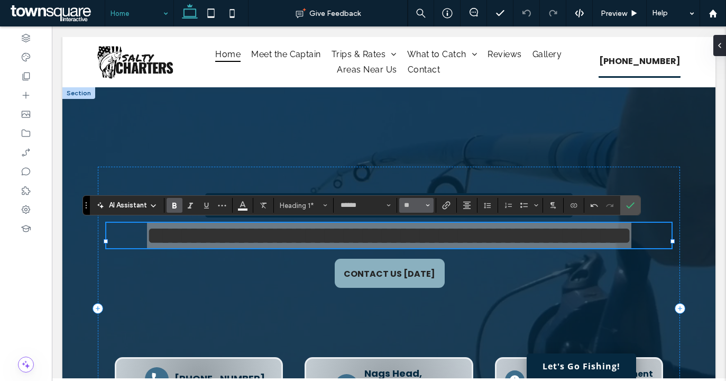
click at [428, 198] on span "Size" at bounding box center [428, 205] width 4 height 14
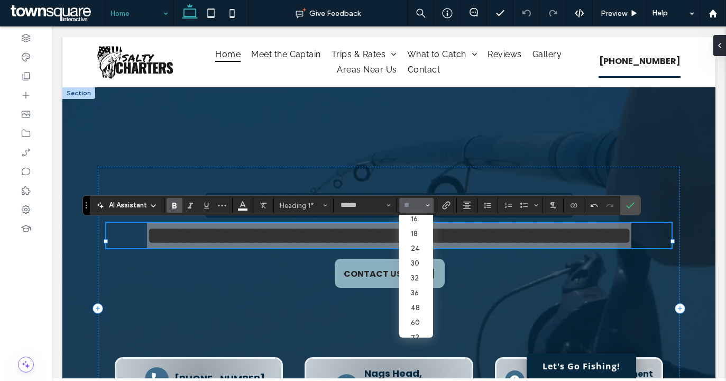
scroll to position [94, 0]
click at [420, 286] on label "36" at bounding box center [416, 291] width 34 height 15
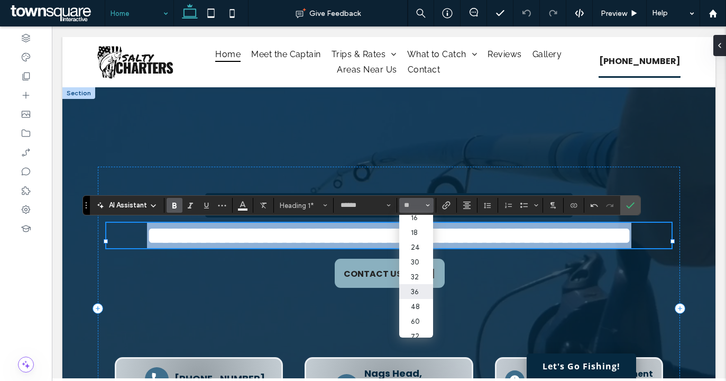
type input "**"
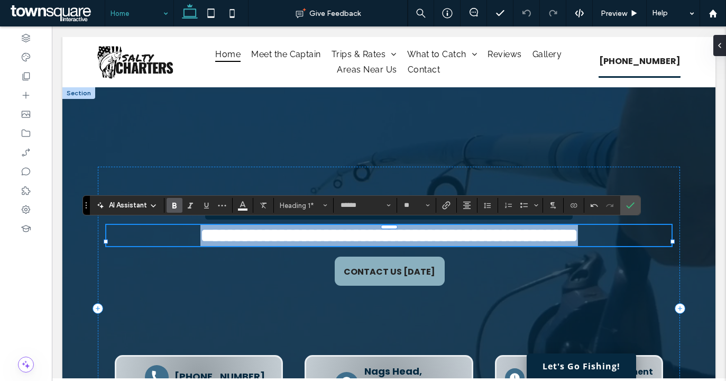
click at [200, 238] on span "**********" at bounding box center [388, 235] width 377 height 19
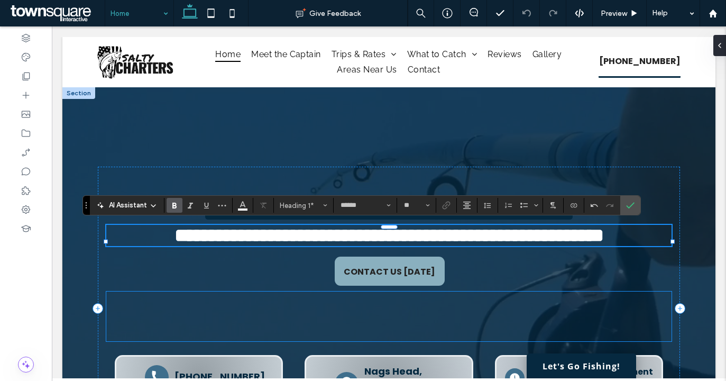
click at [631, 335] on div at bounding box center [388, 316] width 565 height 50
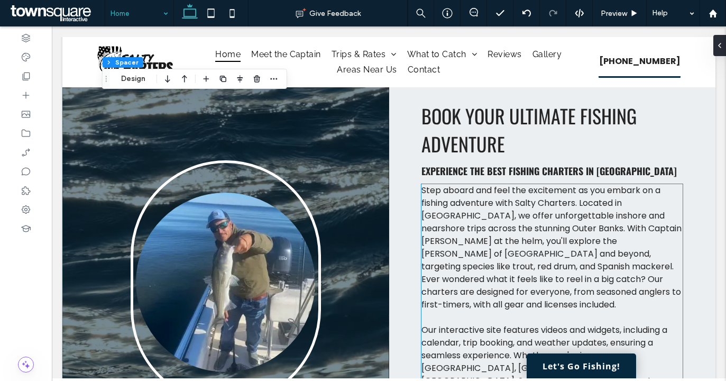
scroll to position [696, 0]
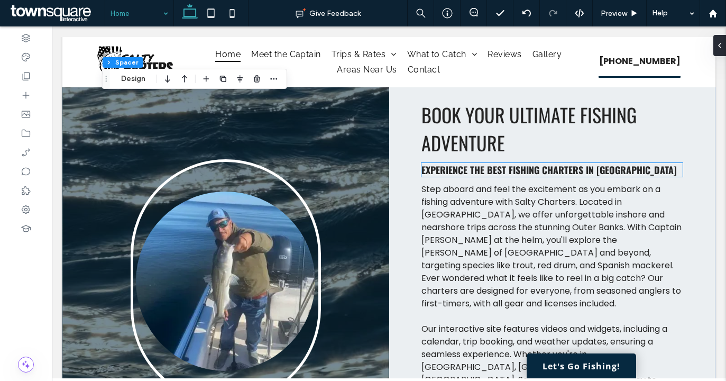
click at [613, 171] on strong "Experience the Best Fishing Charters in [GEOGRAPHIC_DATA]" at bounding box center [548, 170] width 255 height 14
click at [613, 171] on div "Experience the Best Fishing Charters in [GEOGRAPHIC_DATA]" at bounding box center [551, 170] width 261 height 14
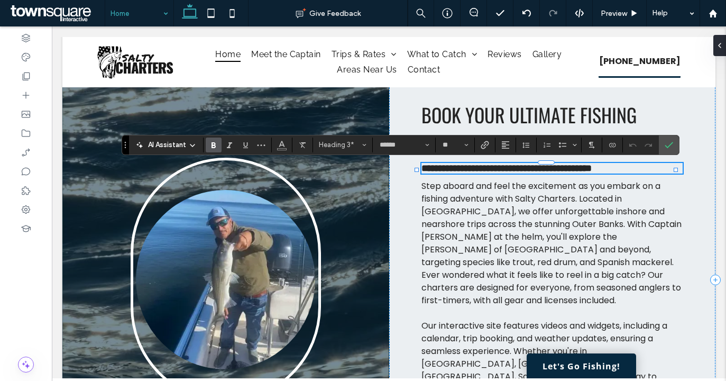
click at [629, 172] on h3 "**********" at bounding box center [551, 168] width 261 height 11
drag, startPoint x: 629, startPoint y: 172, endPoint x: 592, endPoint y: 165, distance: 37.5
click at [592, 165] on h3 "**********" at bounding box center [551, 168] width 261 height 11
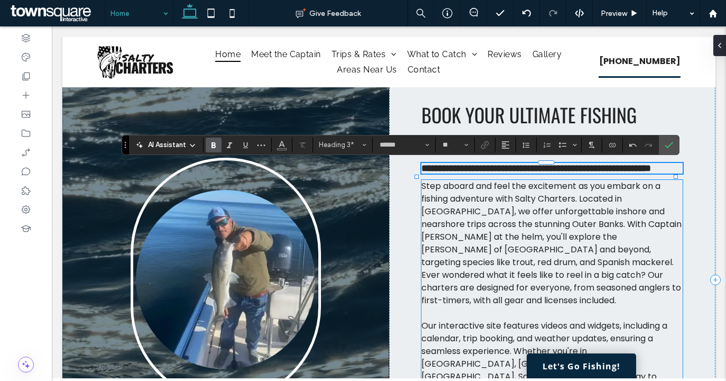
click at [560, 276] on span "Step aboard and feel the excitement as you embark on a fishing adventure with S…" at bounding box center [551, 243] width 260 height 126
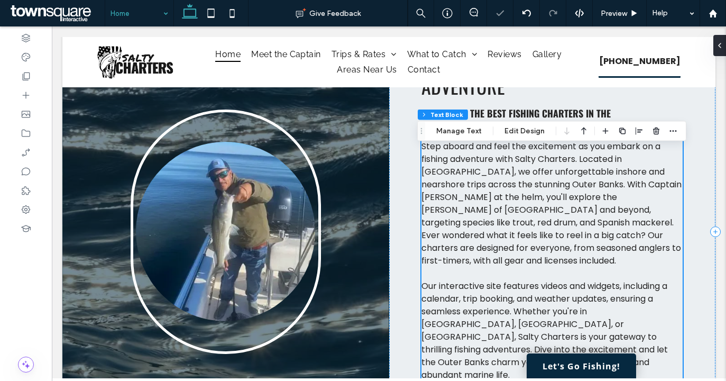
scroll to position [754, 0]
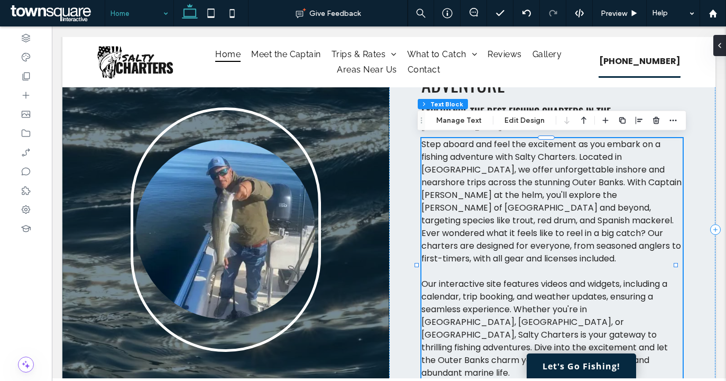
click at [647, 164] on span "Step aboard and feel the excitement as you embark on a fishing adventure with S…" at bounding box center [551, 201] width 260 height 126
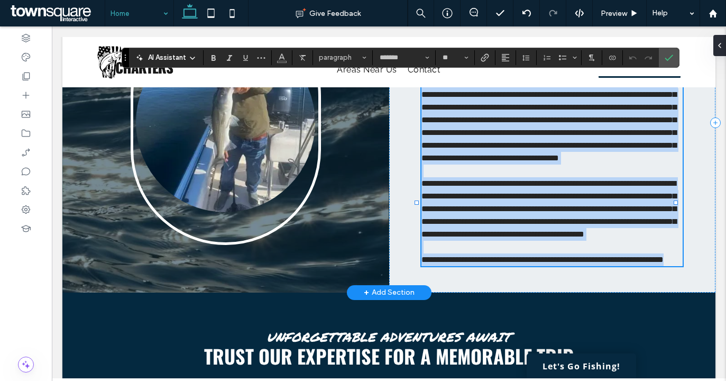
click at [652, 156] on span "**********" at bounding box center [548, 120] width 255 height 84
type input "*******"
type input "**"
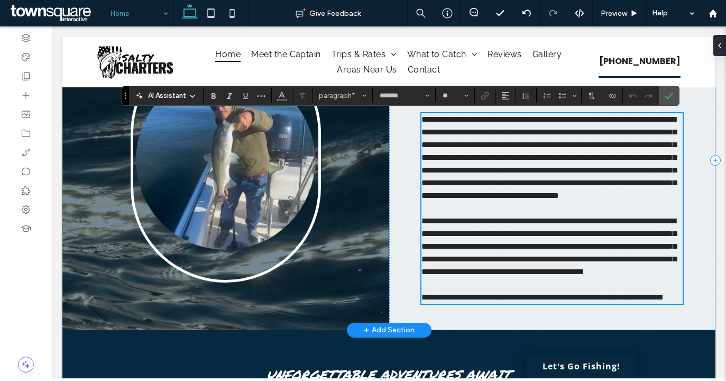
scroll to position [779, 0]
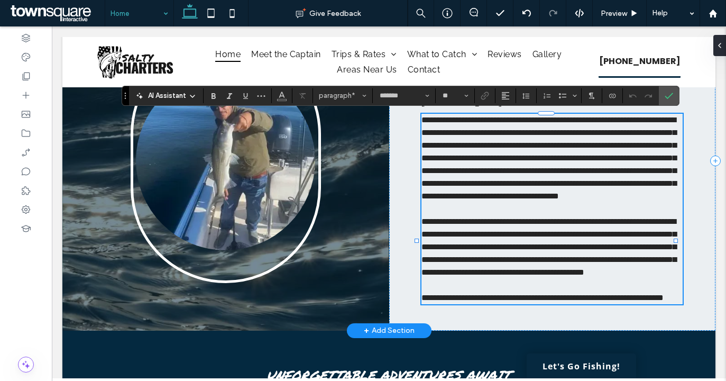
click at [653, 128] on span "**********" at bounding box center [548, 158] width 255 height 84
click at [574, 158] on span "**********" at bounding box center [548, 158] width 255 height 84
click at [567, 202] on p "**********" at bounding box center [551, 158] width 261 height 89
